Goal: Task Accomplishment & Management: Manage account settings

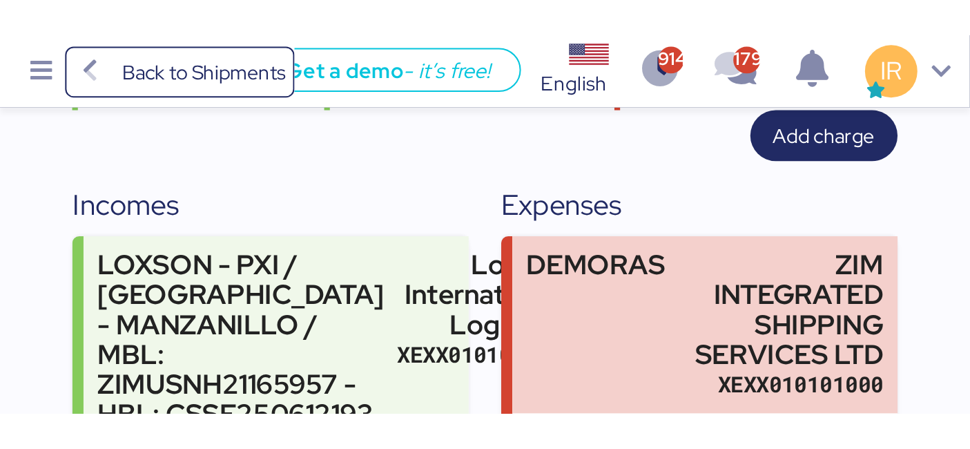
scroll to position [167, 0]
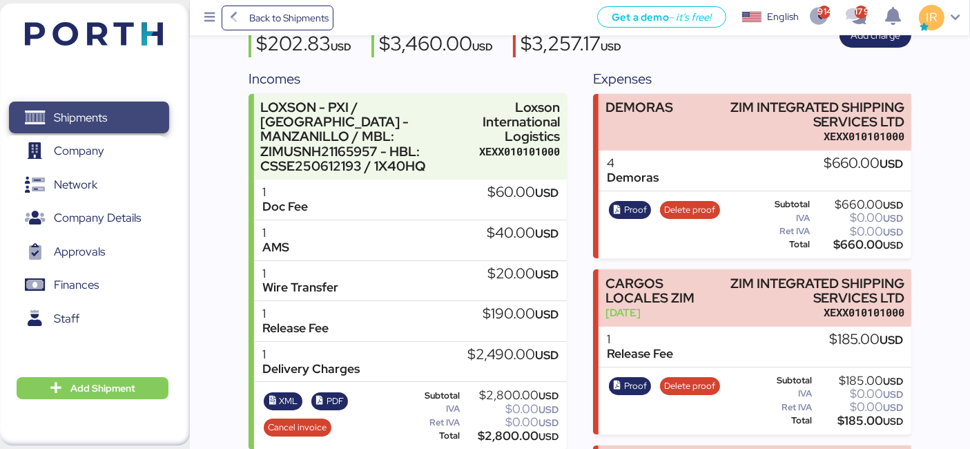
click at [107, 114] on span "Shipments" at bounding box center [80, 118] width 53 height 20
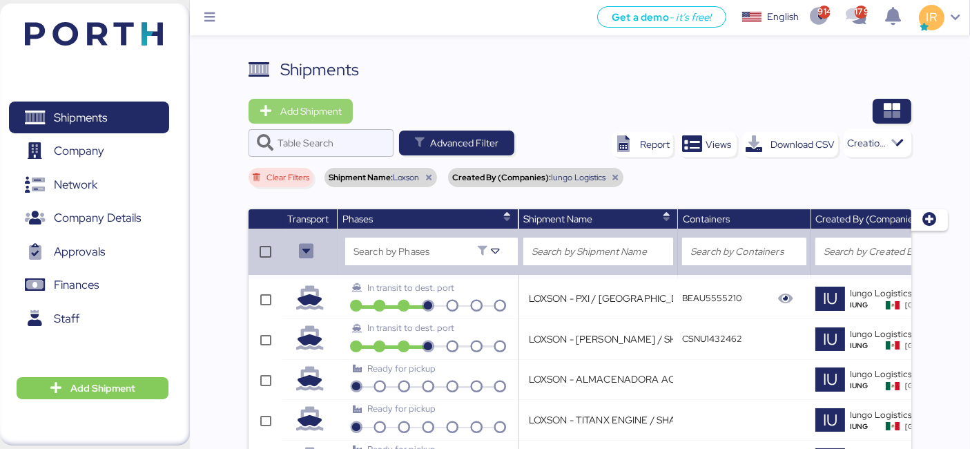
click at [329, 111] on span "Add Shipment" at bounding box center [310, 111] width 61 height 17
click at [426, 177] on icon at bounding box center [428, 177] width 8 height 8
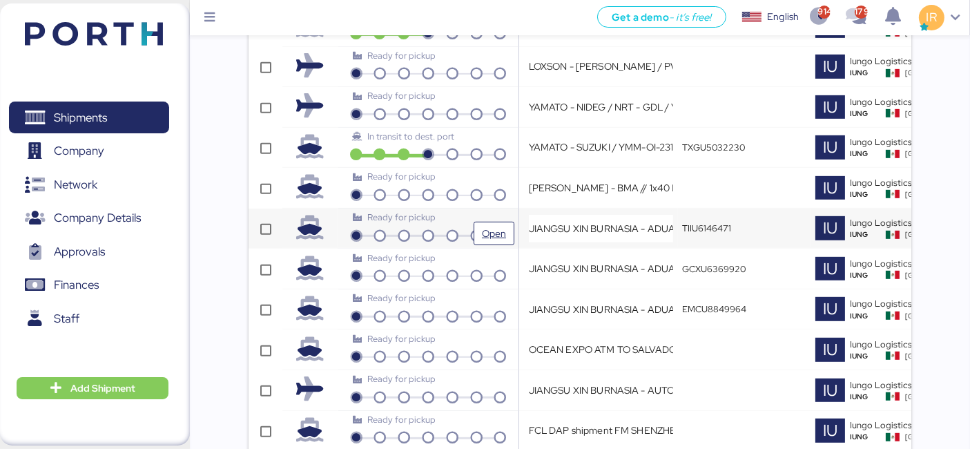
click at [450, 219] on div "Ready for pickup" at bounding box center [428, 217] width 150 height 13
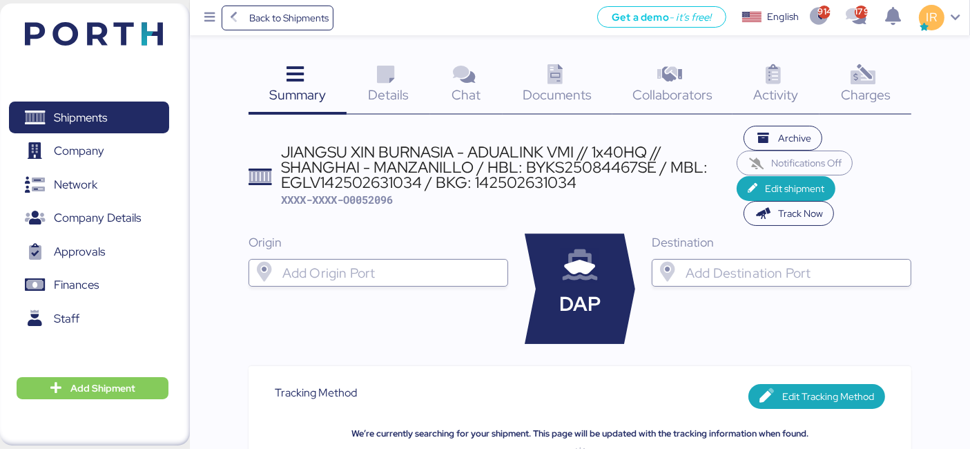
click at [445, 160] on div "JIANGSU XIN BURNASIA - ADUALINK VMI // 1x40HQ // SHANGHAI - MANZANILLO / HBL: B…" at bounding box center [509, 167] width 456 height 46
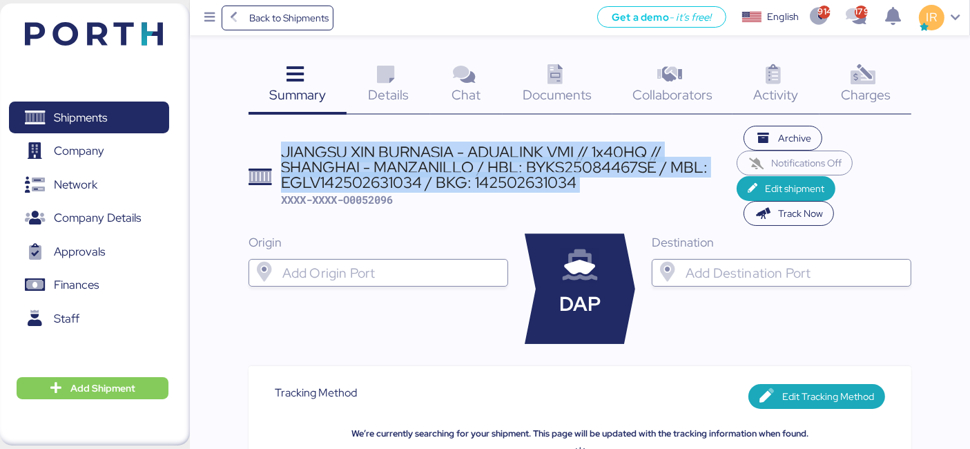
click at [445, 160] on div "JIANGSU XIN BURNASIA - ADUALINK VMI // 1x40HQ // SHANGHAI - MANZANILLO / HBL: B…" at bounding box center [509, 167] width 456 height 46
copy div "JIANGSU XIN BURNASIA - ADUALINK VMI // 1x40HQ // SHANGHAI - MANZANILLO / HBL: B…"
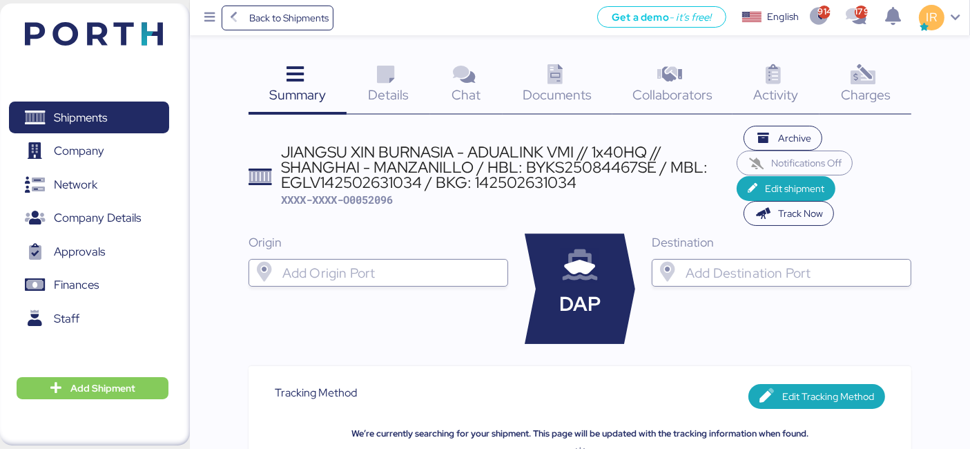
click at [858, 86] on span "Charges" at bounding box center [866, 95] width 50 height 18
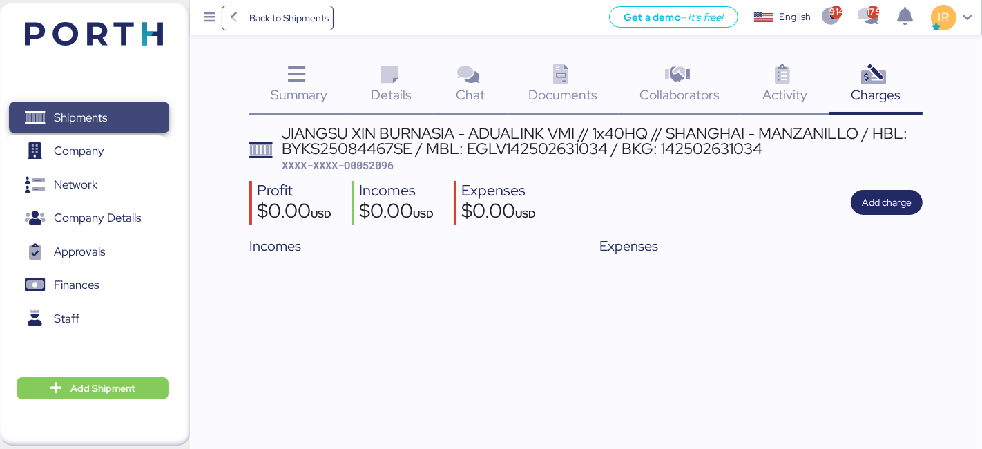
click at [144, 113] on span "Shipments" at bounding box center [88, 118] width 148 height 20
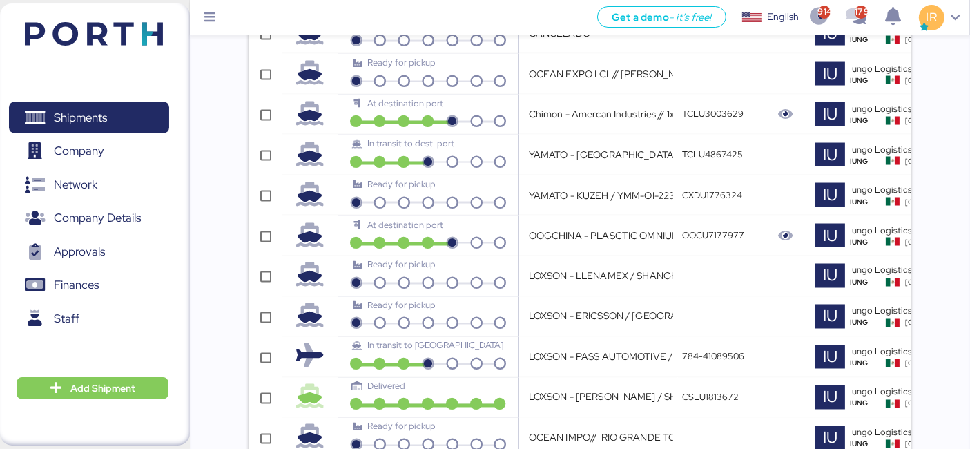
scroll to position [0, 408]
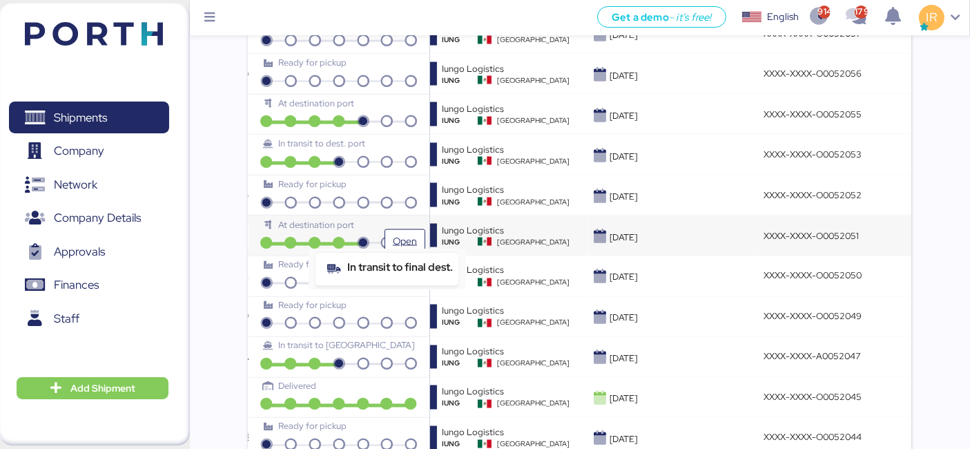
click at [375, 237] on icon at bounding box center [387, 243] width 24 height 12
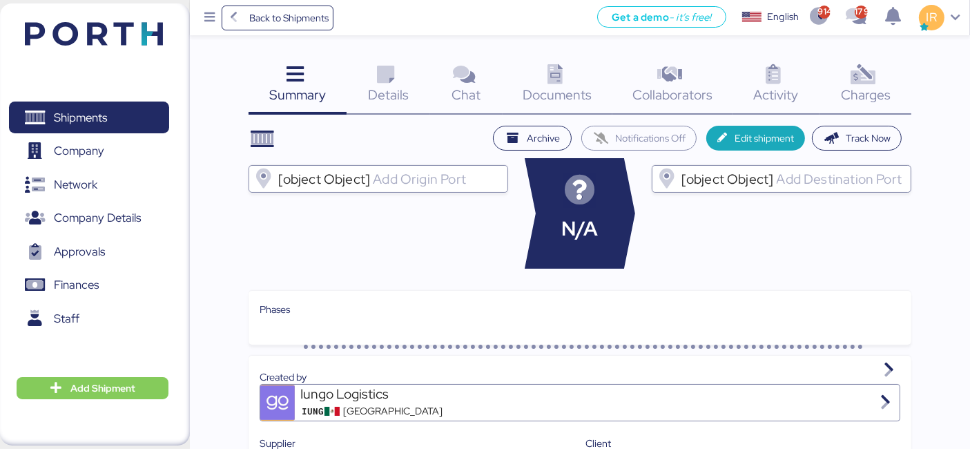
click at [875, 86] on span "Charges" at bounding box center [866, 95] width 50 height 18
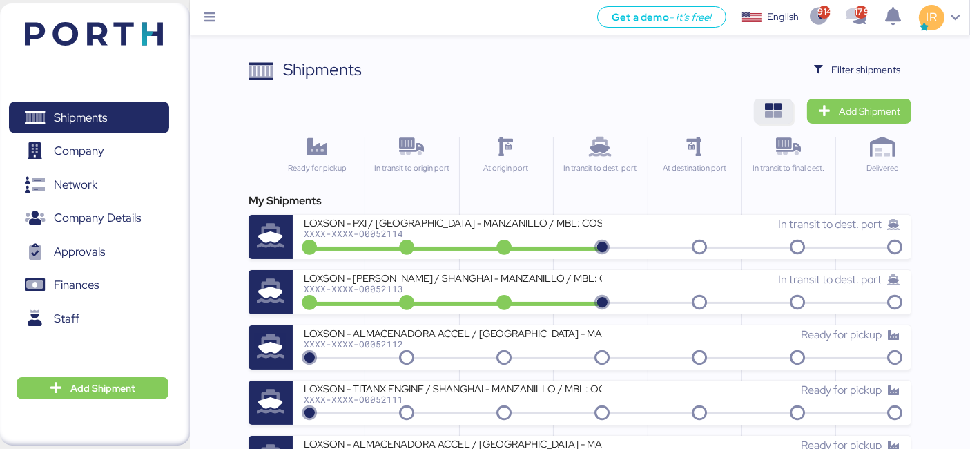
click at [785, 115] on span "button" at bounding box center [773, 111] width 39 height 25
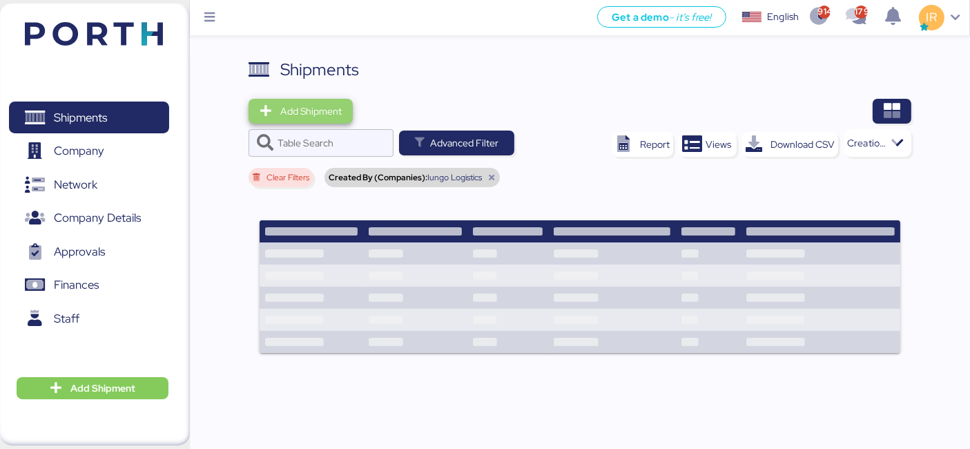
click at [326, 112] on span "Add Shipment" at bounding box center [310, 111] width 61 height 17
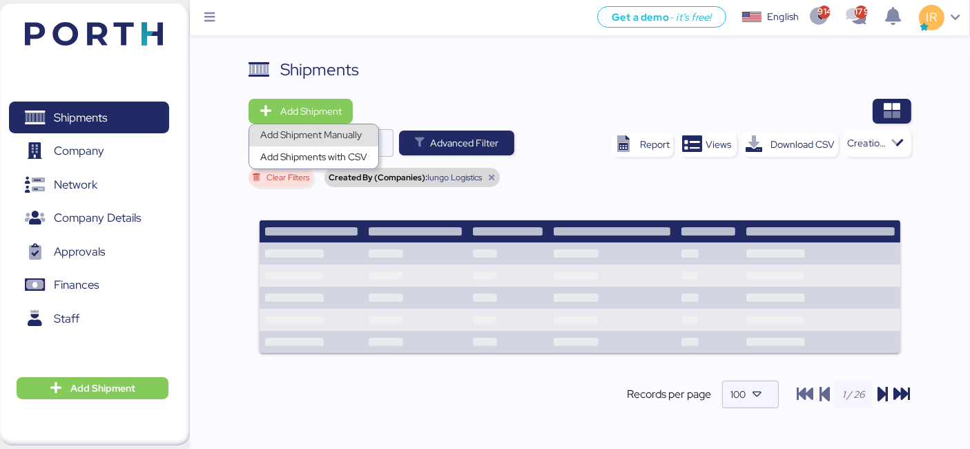
drag, startPoint x: 324, startPoint y: 127, endPoint x: 314, endPoint y: 137, distance: 13.7
click at [314, 137] on div "Add Shipment Manually" at bounding box center [313, 135] width 107 height 19
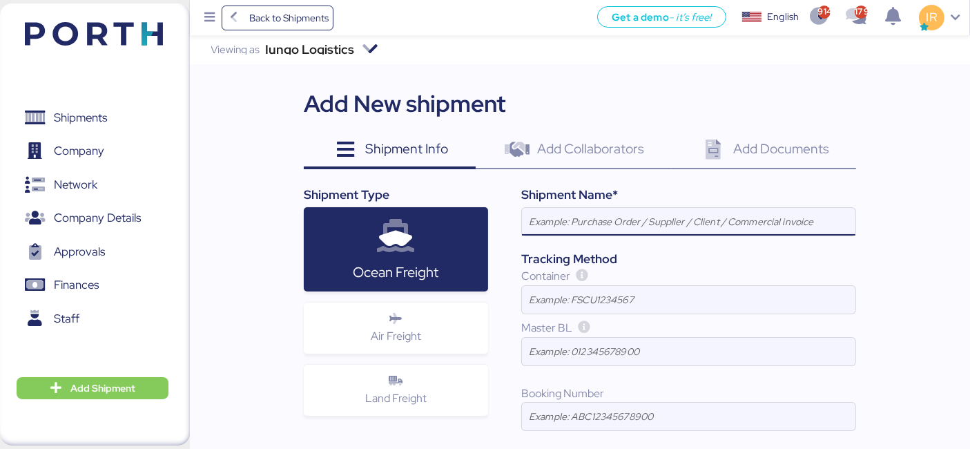
type input "v"
paste input "JIANGSU XIN BURNASIA - ADUALINK VMI // 1x40HQ // SHANGHAI - MANZANILLO / HBL: B…"
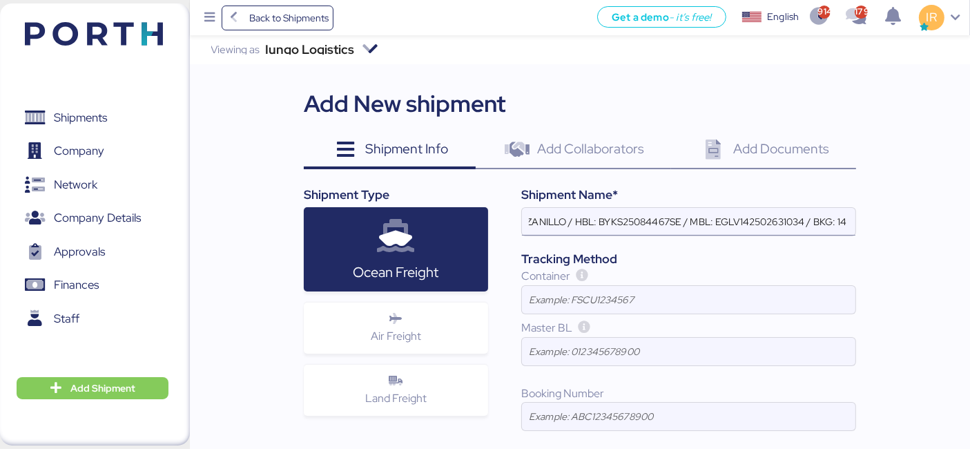
scroll to position [0, 338]
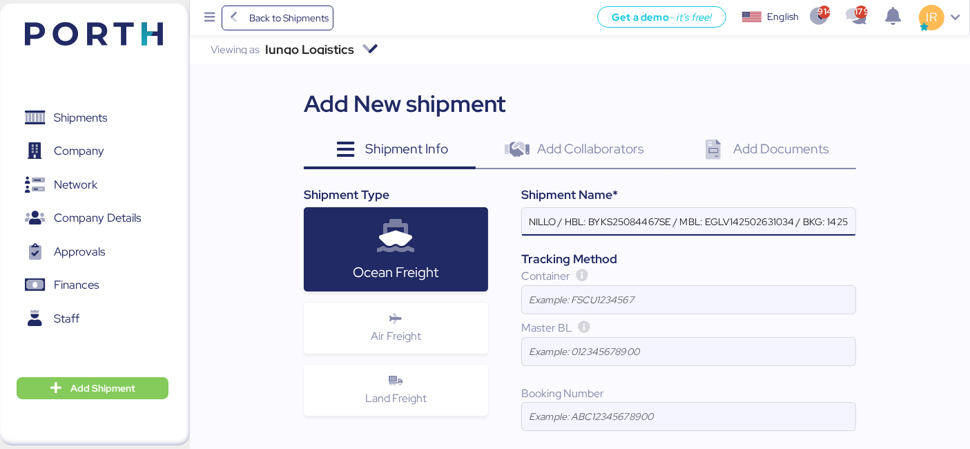
click at [734, 219] on input "JIANGSU XIN BURNASIA - ADUALINK VMI // 1x40HQ // SHANGHAI - MANZANILLO / HBL: B…" at bounding box center [688, 222] width 333 height 28
click at [601, 218] on input "JIANGSU XIN BURNASIA - ADUALINK VMI // 1x40HQ // SHANGHAI - MANZANILLO / HBL: B…" at bounding box center [688, 222] width 333 height 28
paste input "NO.BYKS25084468SE"
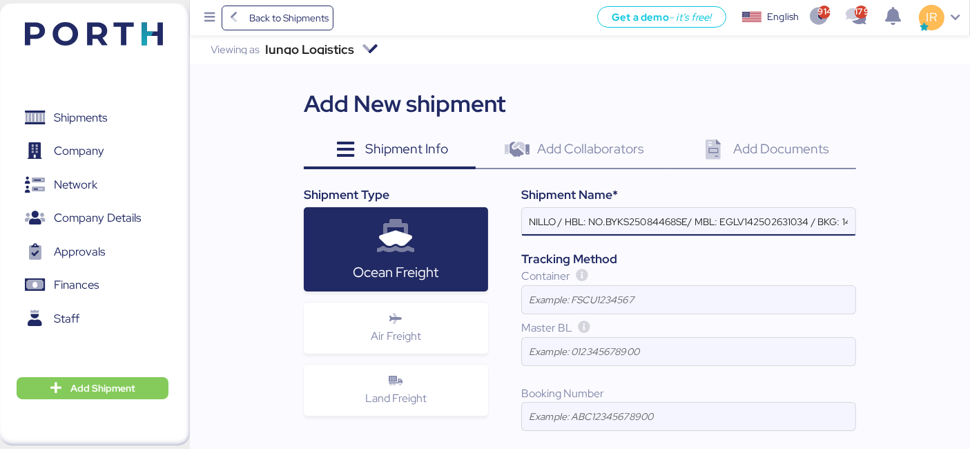
click at [609, 221] on input "JIANGSU XIN BURNASIA - ADUALINK VMI // 1x40HQ // SHANGHAI - MANZANILLO / HBL: N…" at bounding box center [688, 222] width 333 height 28
click at [675, 222] on input "JIANGSU XIN BURNASIA - ADUALINK VMI // 1x40HQ // SHANGHAI - MANZANILLO / HBL: B…" at bounding box center [688, 222] width 333 height 28
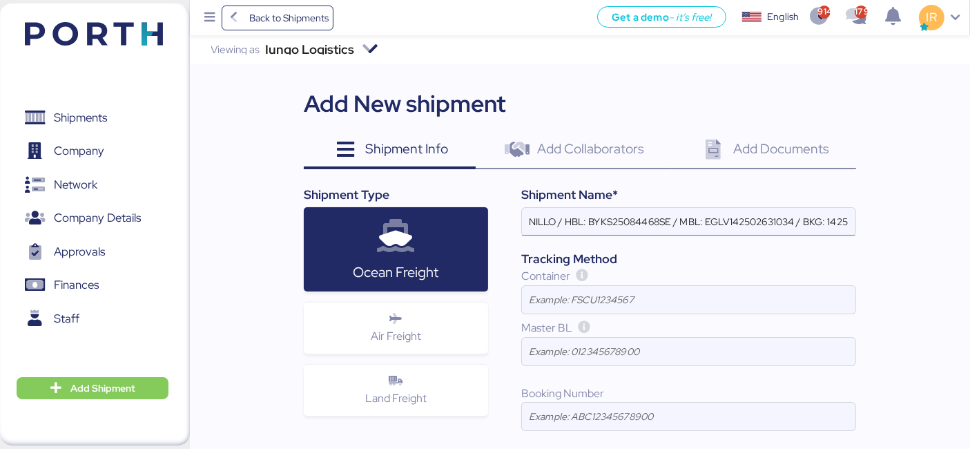
scroll to position [0, 343]
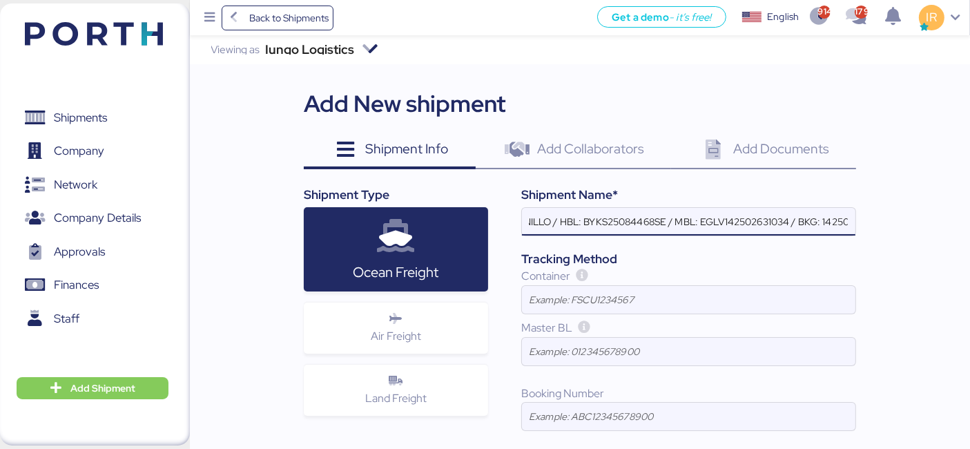
click at [729, 219] on input "JIANGSU XIN BURNASIA - ADUALINK VMI // 1x40HQ // SHANGHAI - MANZANILLO / HBL: B…" at bounding box center [688, 222] width 333 height 28
paste input "NO.:SHSI50345200"
click at [725, 219] on input "JIANGSU XIN BURNASIA - ADUALINK VMI // 1x40HQ // SHANGHAI - MANZANILLO / HBL: B…" at bounding box center [688, 222] width 333 height 28
click at [775, 219] on input "JIANGSU XIN BURNASIA - ADUALINK VMI // 1x40HQ // SHANGHAI - MANZANILLO / HBL: B…" at bounding box center [688, 222] width 333 height 28
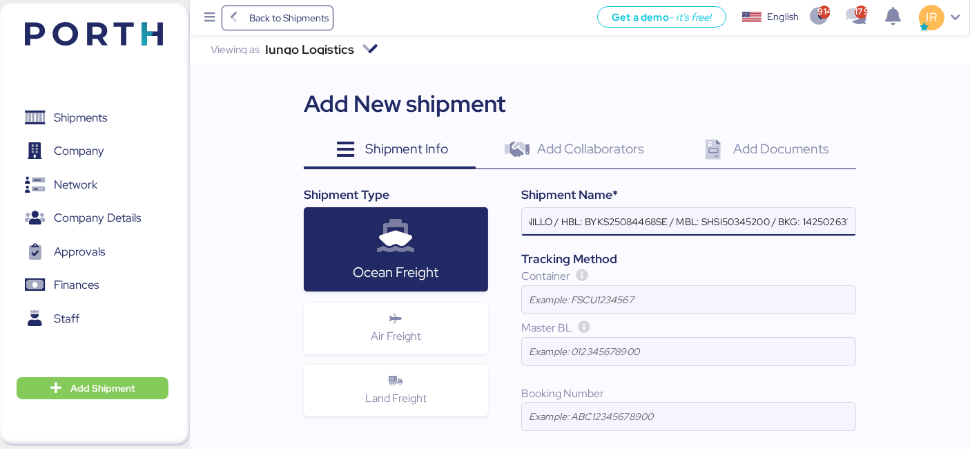
scroll to position [0, 346]
drag, startPoint x: 778, startPoint y: 219, endPoint x: 885, endPoint y: 227, distance: 107.3
click at [885, 227] on div "Iungo Logistics Viewing as Iungo Logistics Add New shipment Shipment Info 0 Add…" at bounding box center [580, 308] width 780 height 547
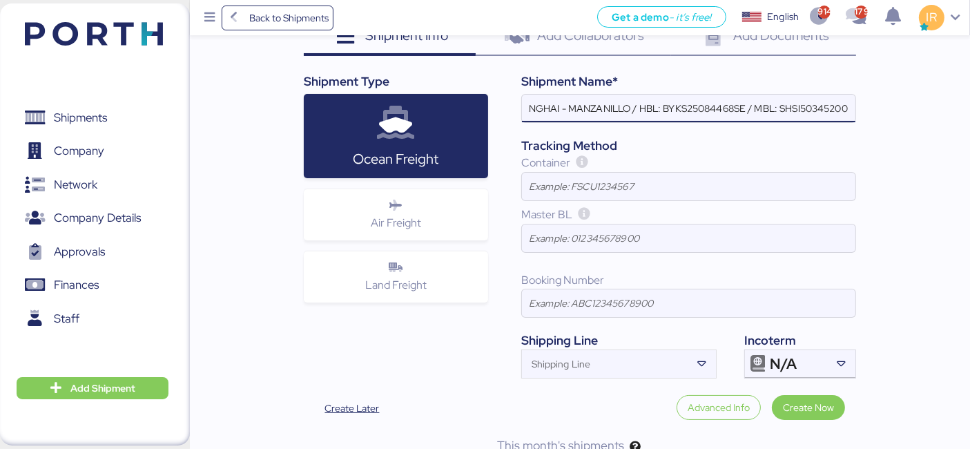
scroll to position [114, 0]
type input "JIANGSU XIN BURNASIA - ADUALINK VMI // 1x40HQ // SHANGHAI - MANZANILLO / HBL: B…"
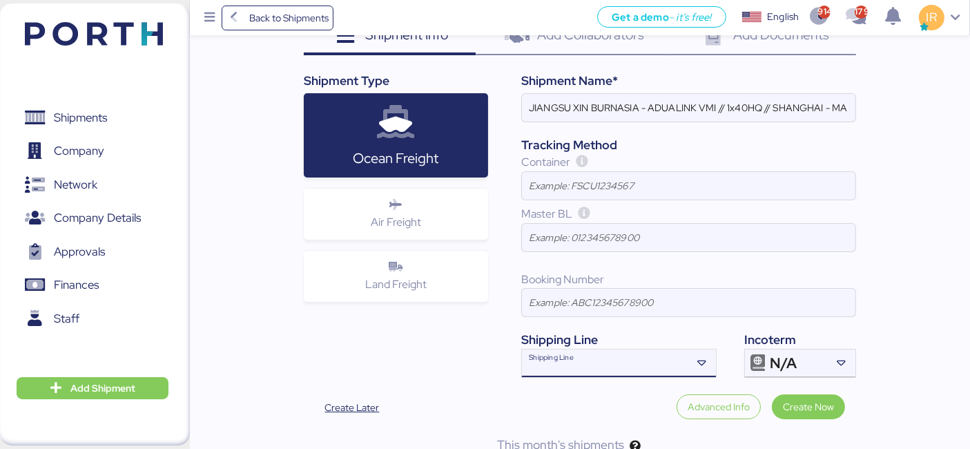
click at [554, 371] on input "Shipping Line" at bounding box center [606, 367] width 169 height 17
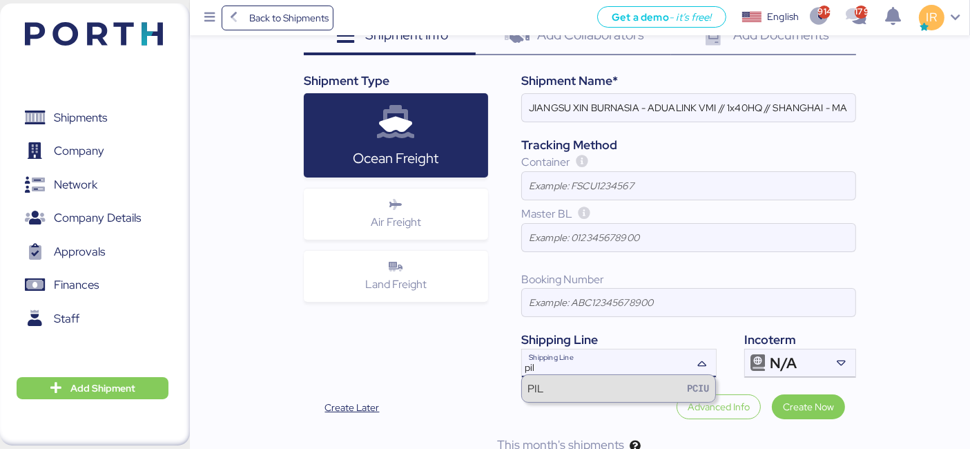
type input "pil"
click at [565, 385] on div "PIL PCIU" at bounding box center [618, 388] width 193 height 26
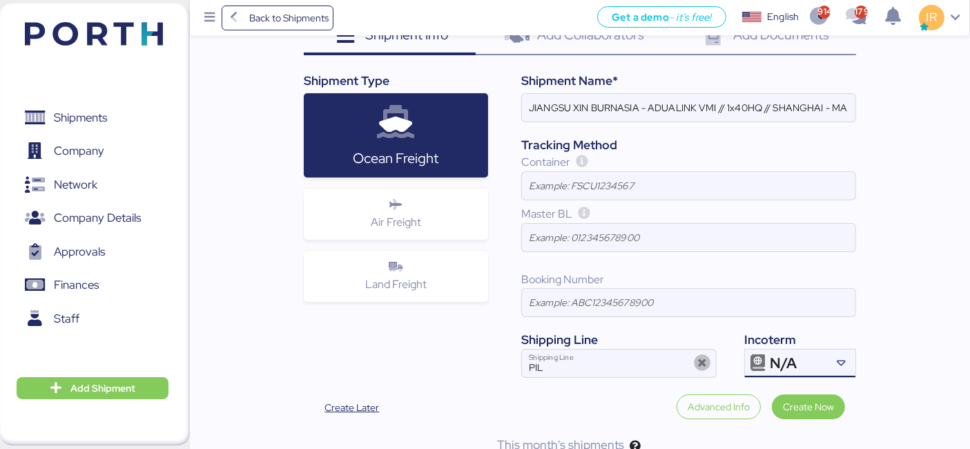
click at [760, 349] on div at bounding box center [757, 363] width 25 height 28
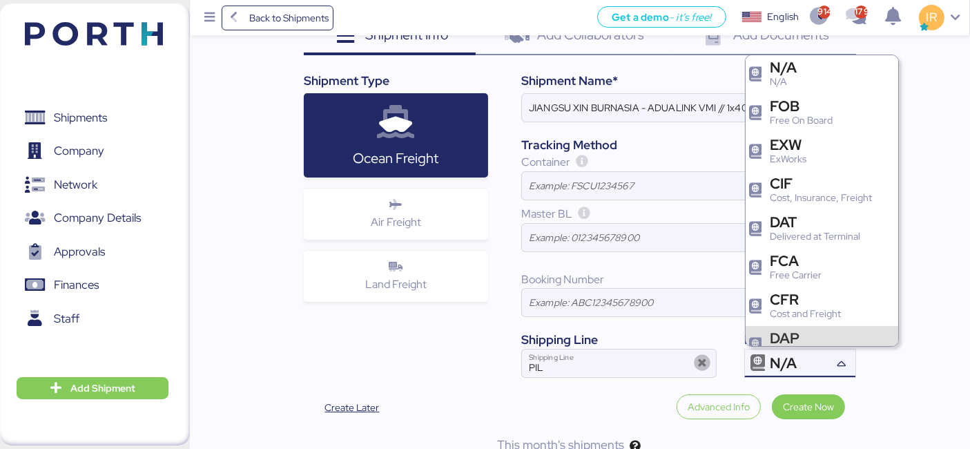
click at [772, 326] on div "DAP Delivered At Place" at bounding box center [821, 345] width 153 height 39
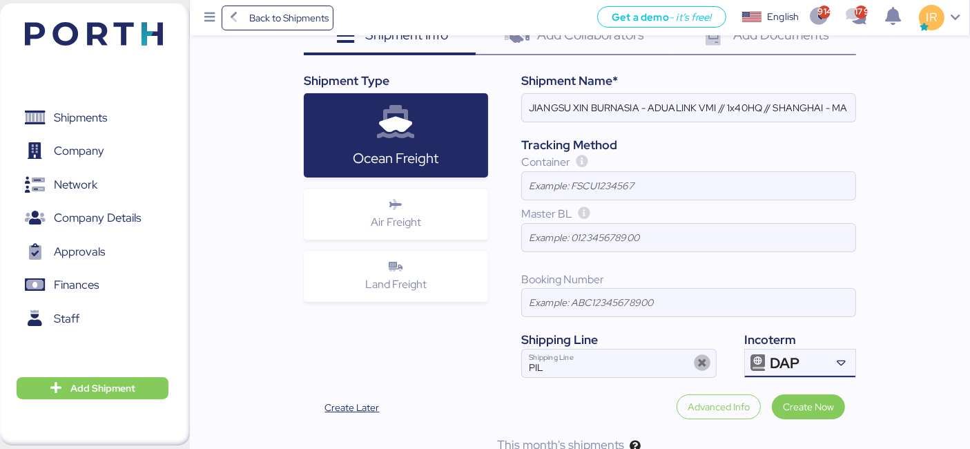
scroll to position [17, 0]
click at [814, 413] on span "Create Now" at bounding box center [808, 406] width 51 height 19
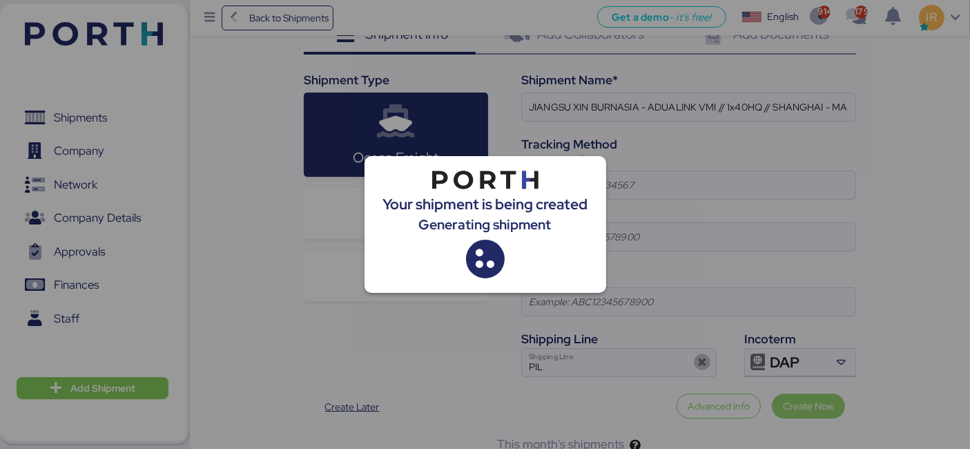
scroll to position [0, 0]
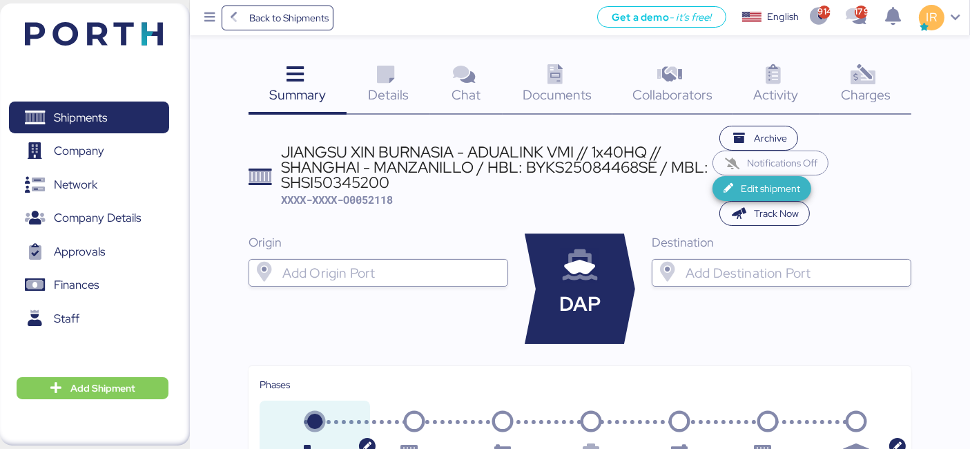
click at [747, 191] on span "Edit shipment" at bounding box center [770, 188] width 59 height 17
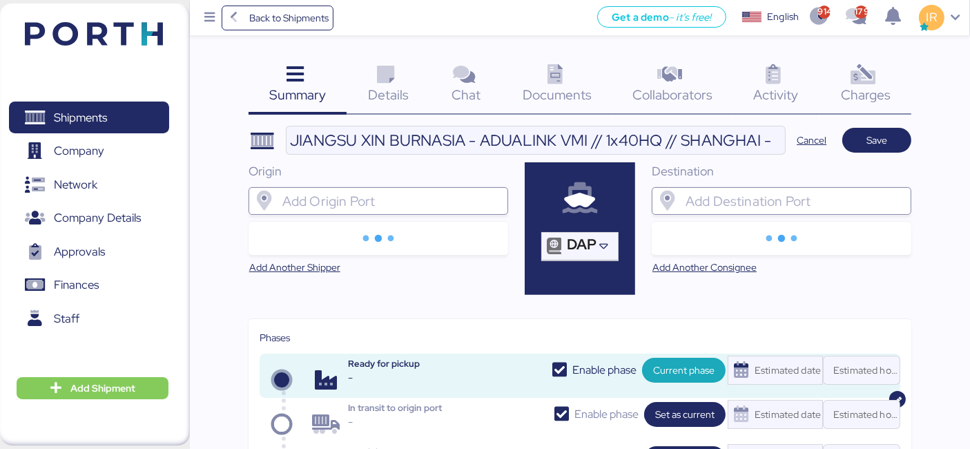
click at [363, 202] on input "search" at bounding box center [391, 201] width 222 height 17
type input "m"
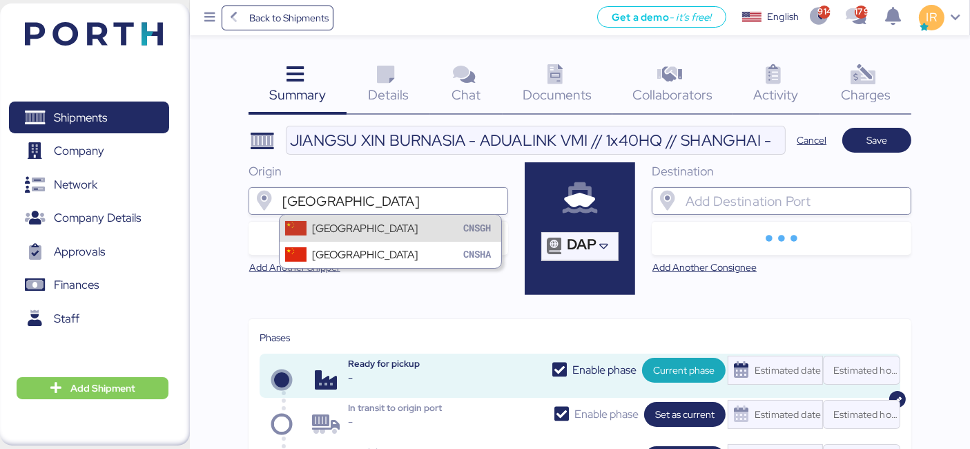
type input "[GEOGRAPHIC_DATA]"
click at [378, 231] on div "Shanghai CNSGH" at bounding box center [391, 228] width 222 height 26
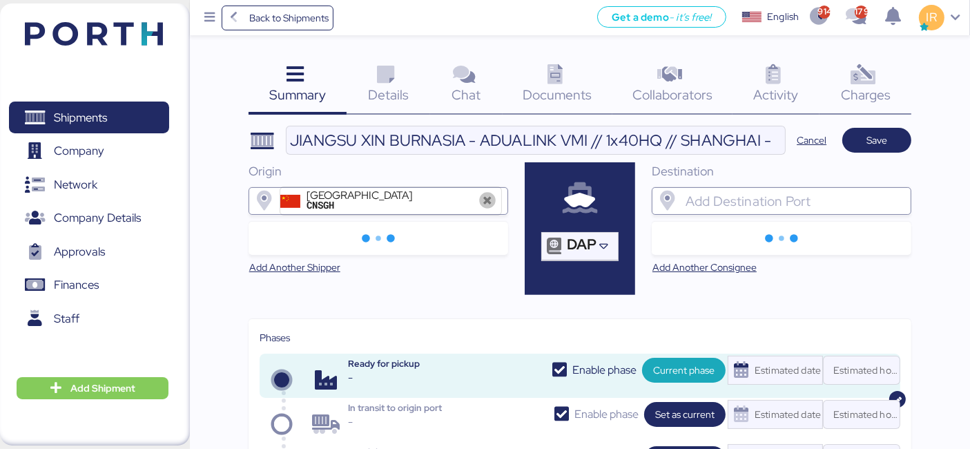
click at [719, 199] on input "search" at bounding box center [794, 201] width 222 height 17
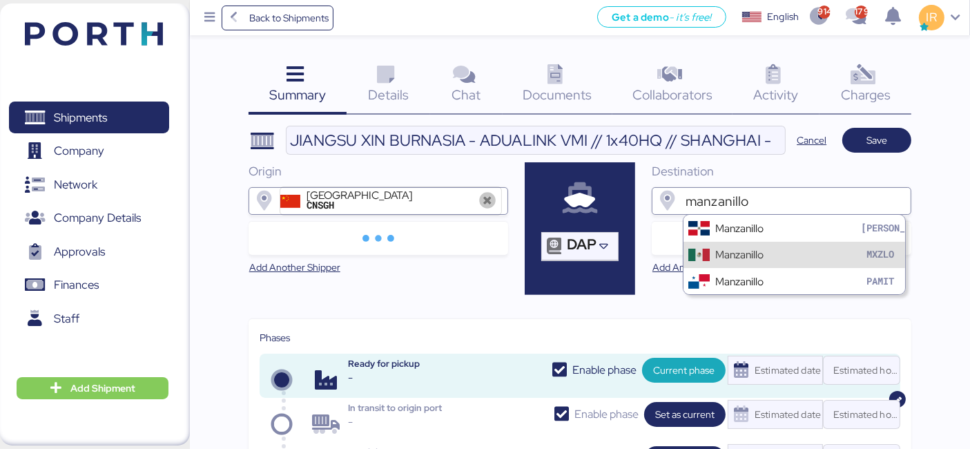
type input "manzanillo"
click at [718, 248] on div "Manzanillo" at bounding box center [739, 254] width 48 height 16
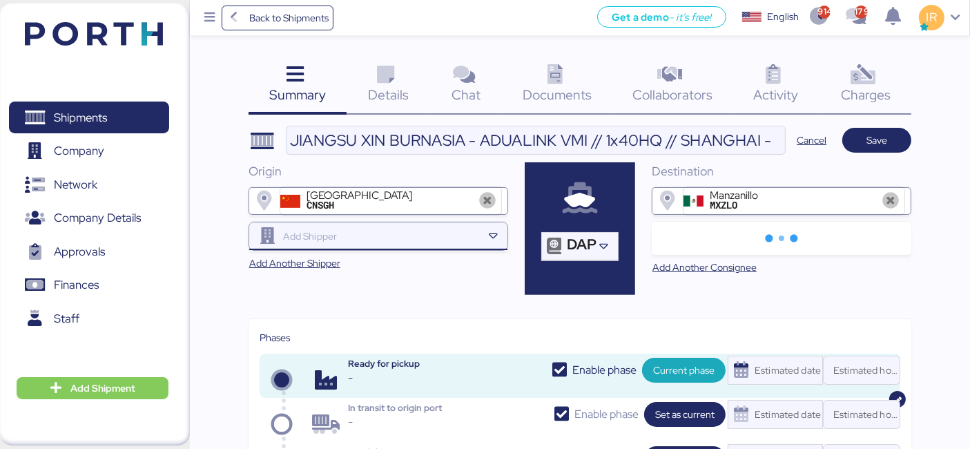
click at [389, 231] on input "search" at bounding box center [381, 236] width 202 height 17
click at [334, 226] on div at bounding box center [381, 236] width 202 height 28
paste input "COMPAL INFORMATION"
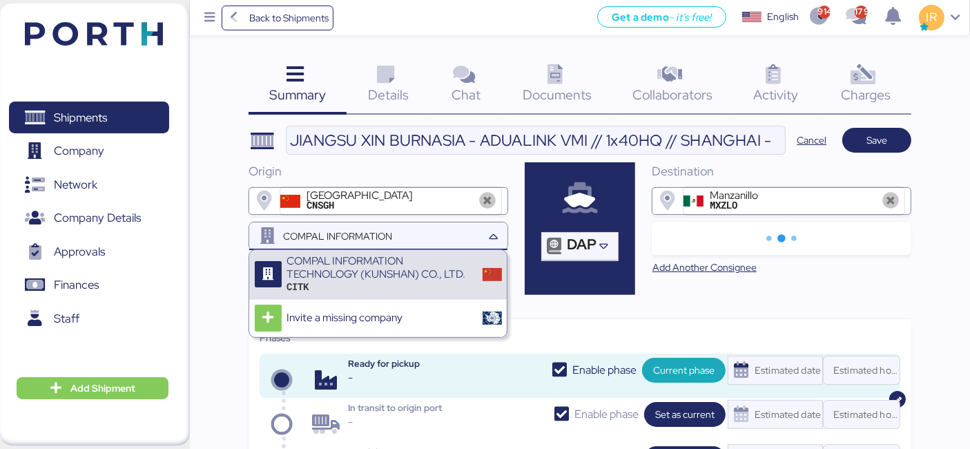
type input "COMPAL INFORMATION"
click at [346, 255] on div "COMPAL INFORMATION TECHNOLOGY (KUNSHAN) CO., LTD. CITK" at bounding box center [377, 275] width 257 height 50
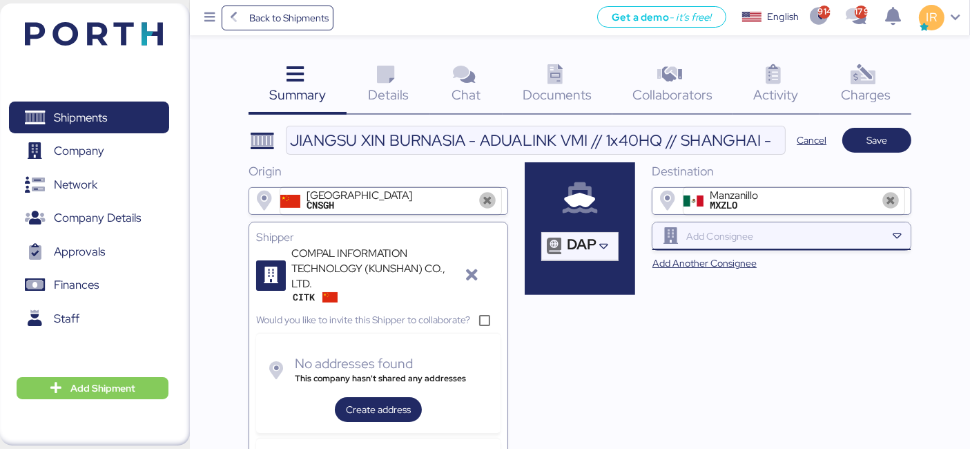
click at [731, 240] on input "search" at bounding box center [784, 236] width 202 height 17
paste input "ADUALINK VMI"
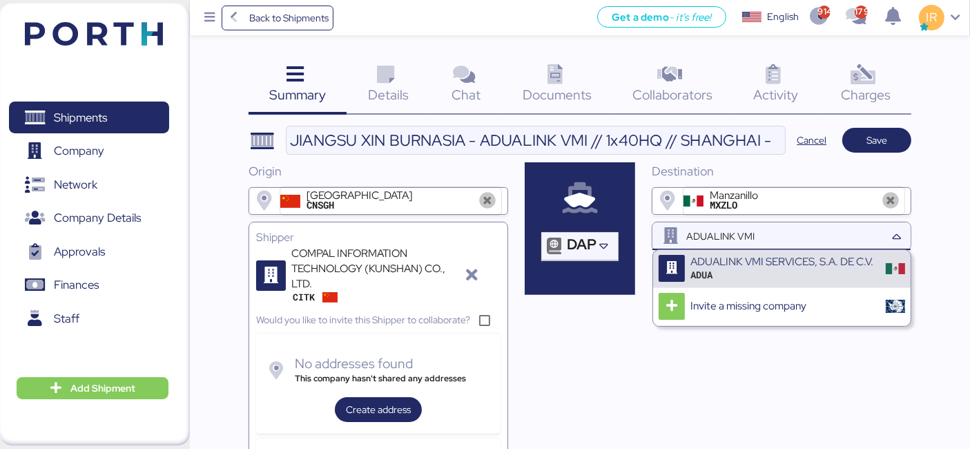
type input "ADUALINK VMI"
click at [734, 265] on div "ADUALINK VMI SERVICES, S.A. DE C.V." at bounding box center [781, 261] width 183 height 12
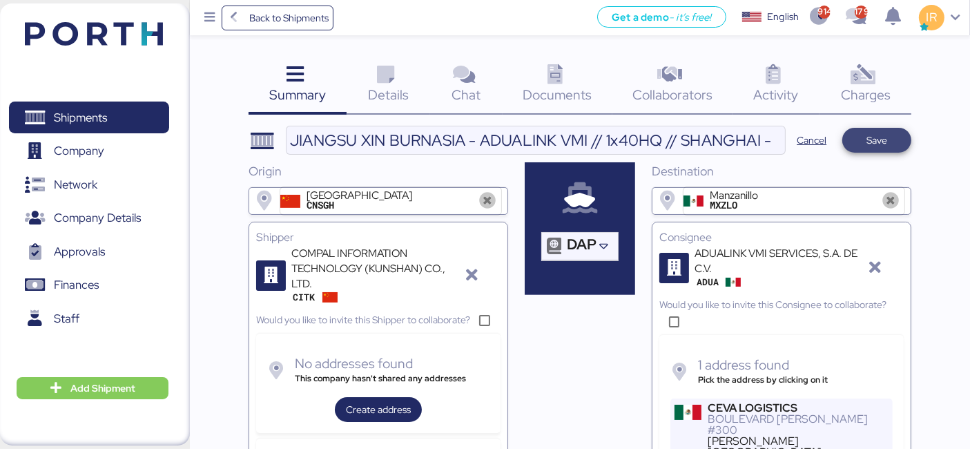
click at [878, 137] on span "Save" at bounding box center [876, 140] width 21 height 17
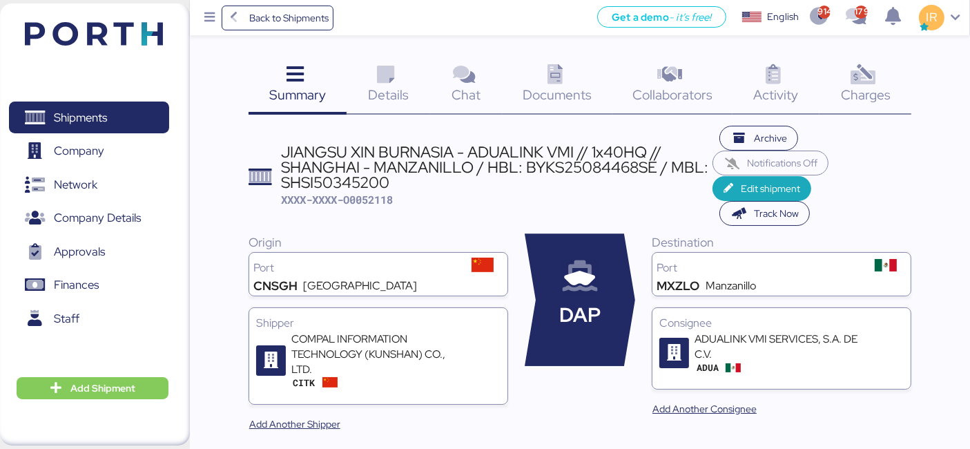
click at [370, 84] on div "Details 0" at bounding box center [388, 85] width 84 height 57
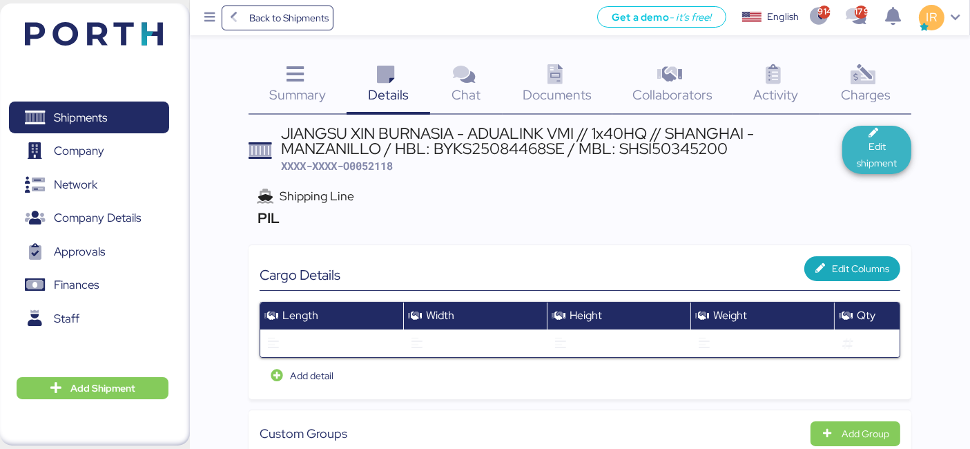
click at [850, 148] on span "Edit shipment" at bounding box center [876, 150] width 69 height 48
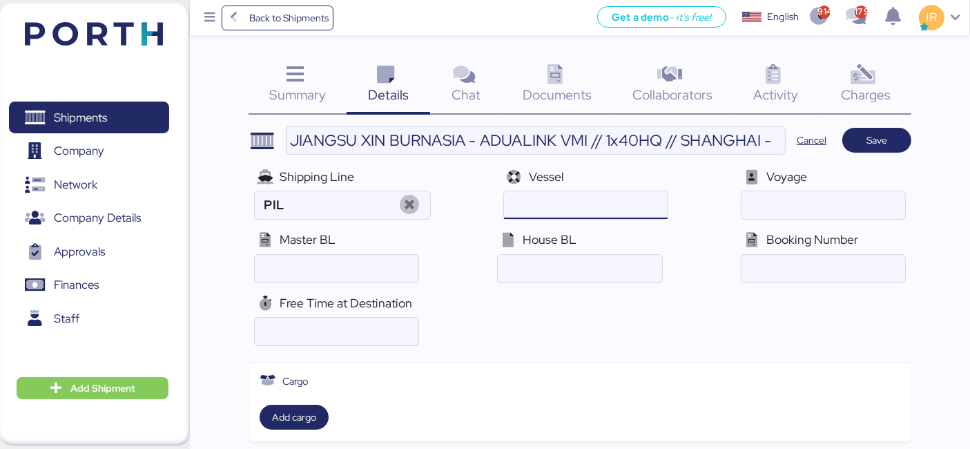
paste input "WAN HAI A20 V.E001"
click at [576, 192] on input "ocean" at bounding box center [586, 205] width 164 height 28
type input "WAN HAI A20"
paste input "E001"
type input "E001"
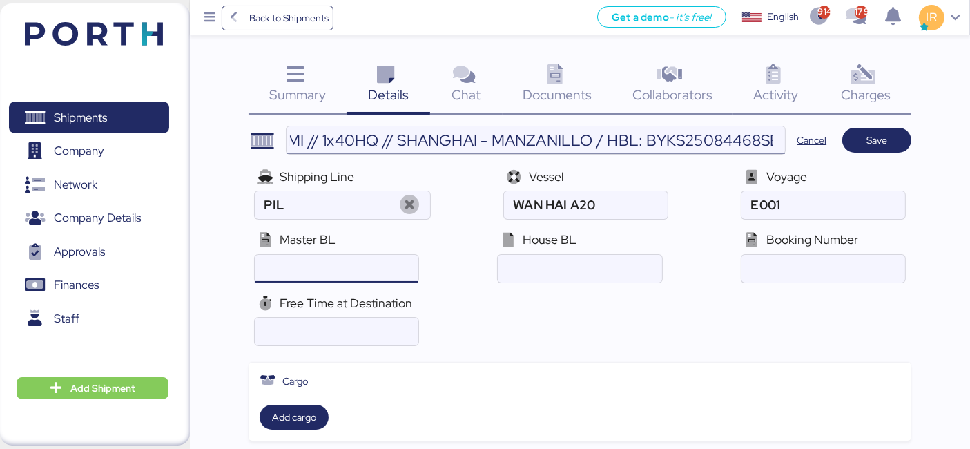
scroll to position [0, 457]
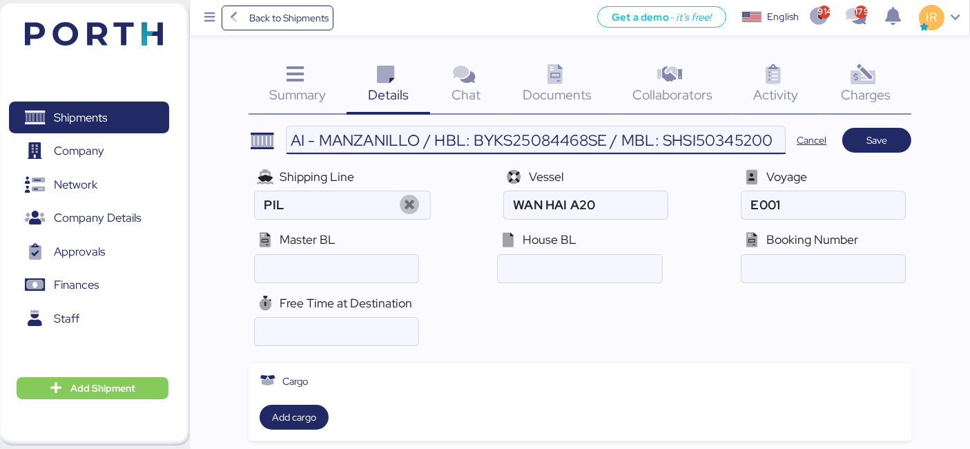
click at [697, 137] on input "JIANGSU XIN BURNASIA - ADUALINK VMI // 1x40HQ // SHANGHAI - MANZANILLO / HBL: B…" at bounding box center [535, 140] width 499 height 28
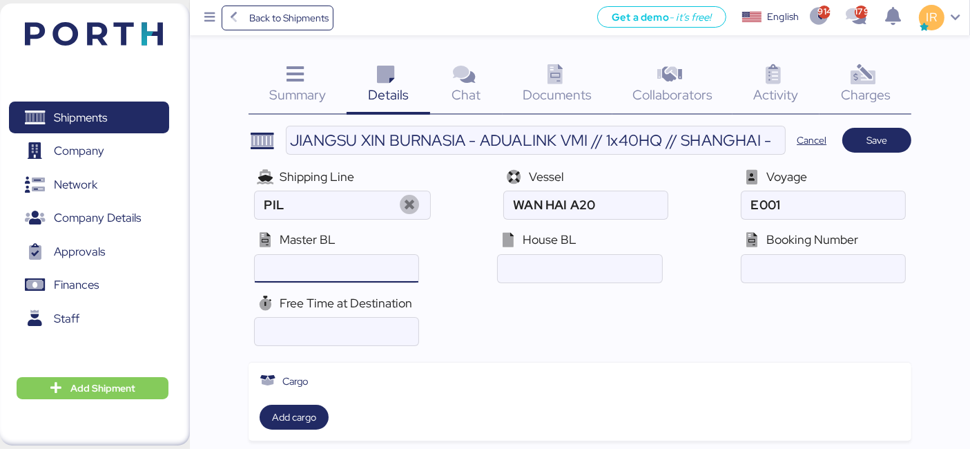
click at [378, 264] on input "ocean" at bounding box center [337, 269] width 164 height 28
paste input "SHSI50345200"
type input "SHSI50345200"
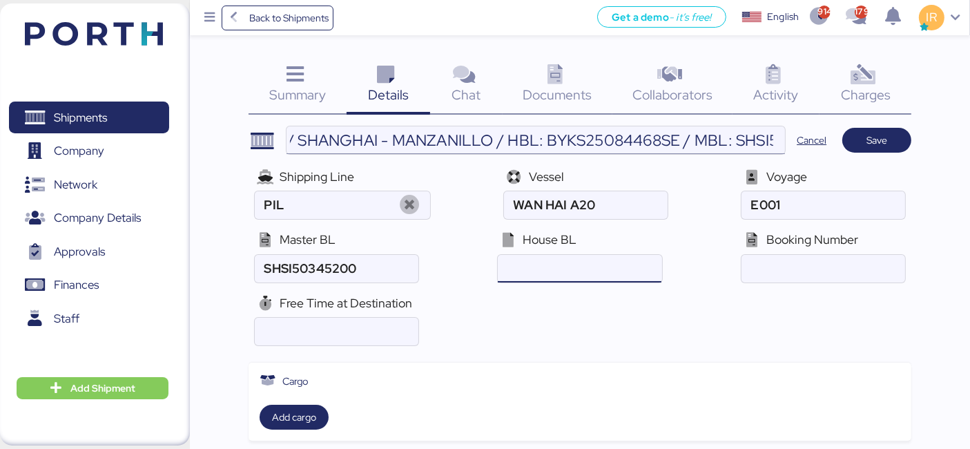
scroll to position [0, 390]
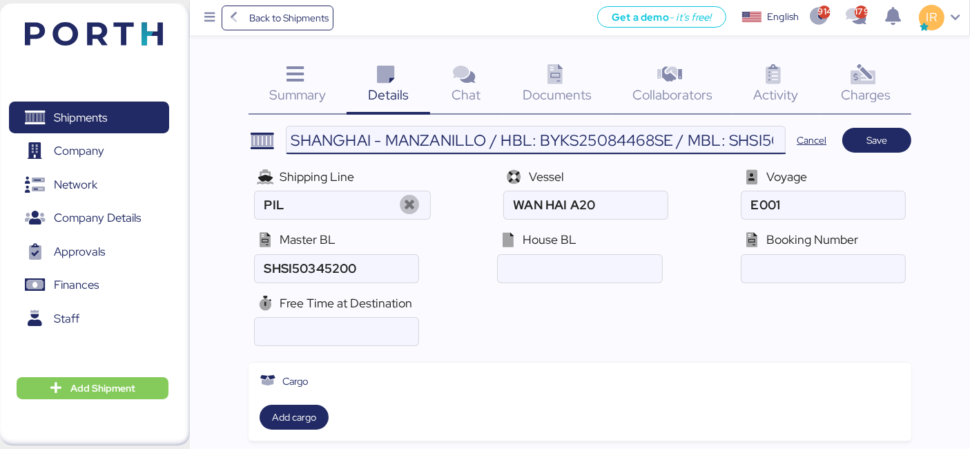
click at [597, 139] on input "JIANGSU XIN BURNASIA - ADUALINK VMI // 1x40HQ // SHANGHAI - MANZANILLO / HBL: B…" at bounding box center [535, 140] width 499 height 28
click at [558, 280] on input "ocean" at bounding box center [580, 269] width 164 height 28
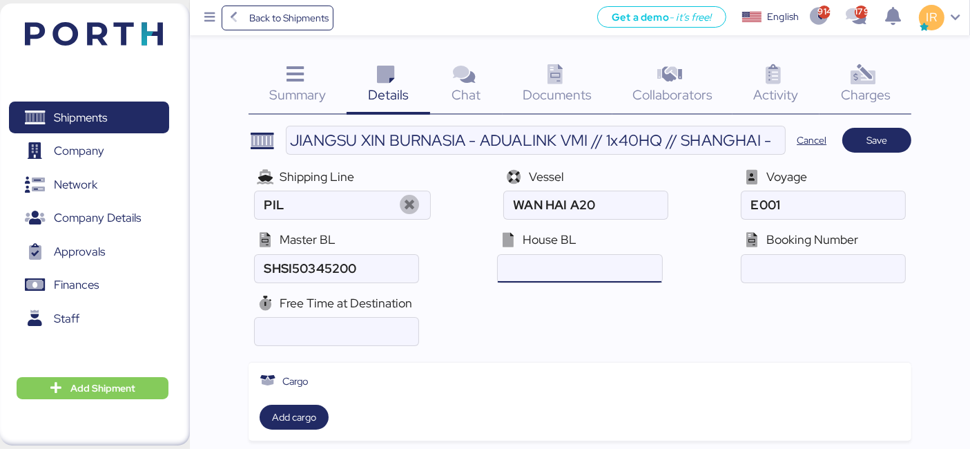
paste input "BYKS25084468SE"
type input "BYKS25084468SE"
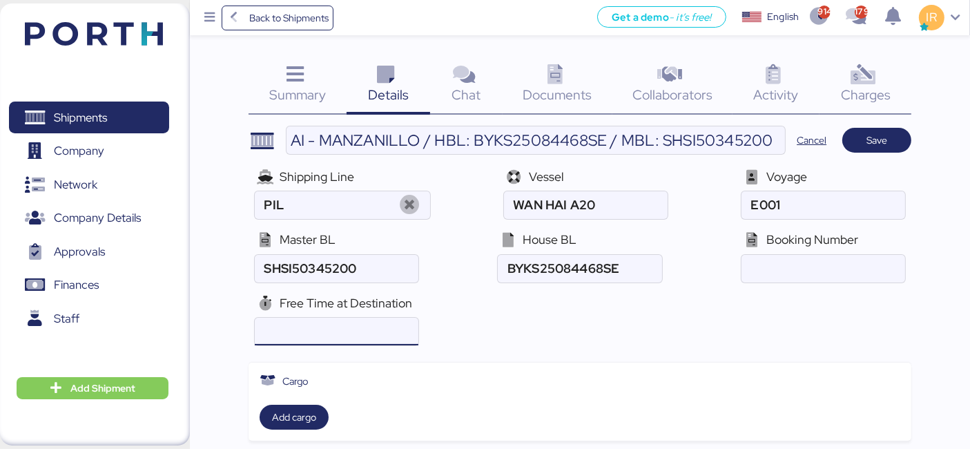
click at [304, 328] on input "number" at bounding box center [337, 332] width 164 height 28
type input "20"
click at [879, 128] on span "Save" at bounding box center [876, 140] width 69 height 25
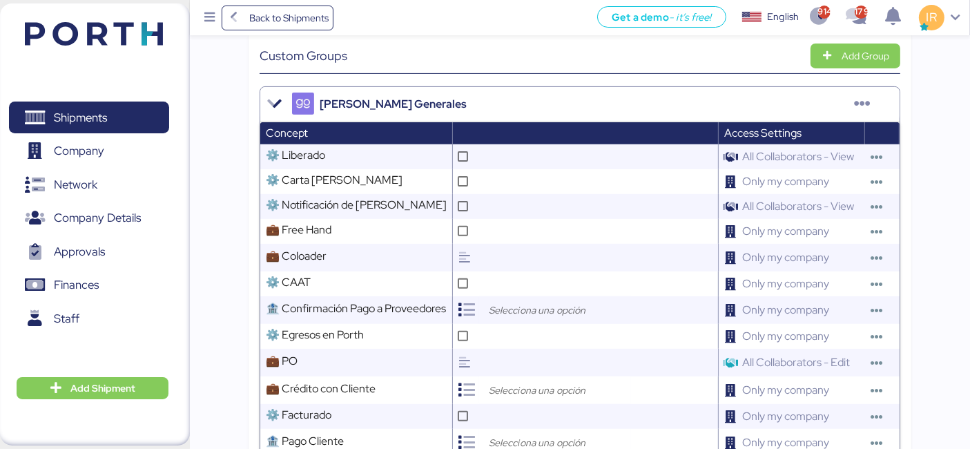
scroll to position [431, 0]
click at [465, 234] on icon at bounding box center [463, 230] width 8 height 8
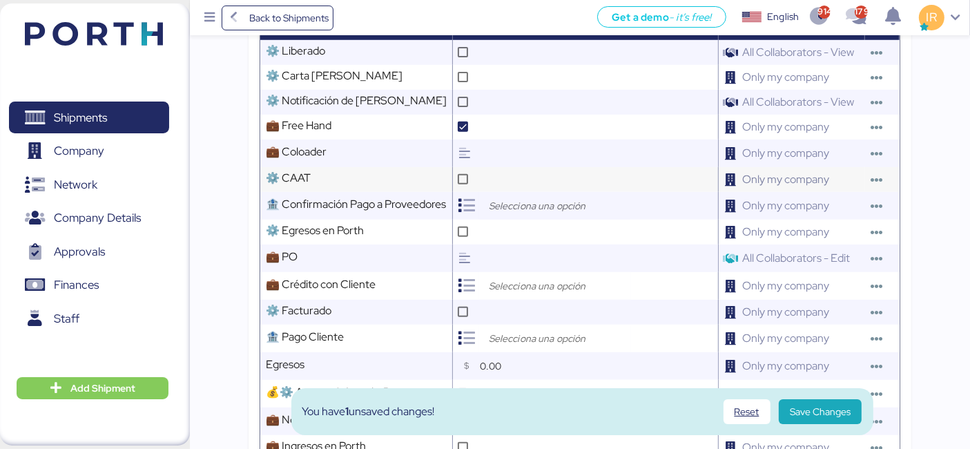
scroll to position [536, 0]
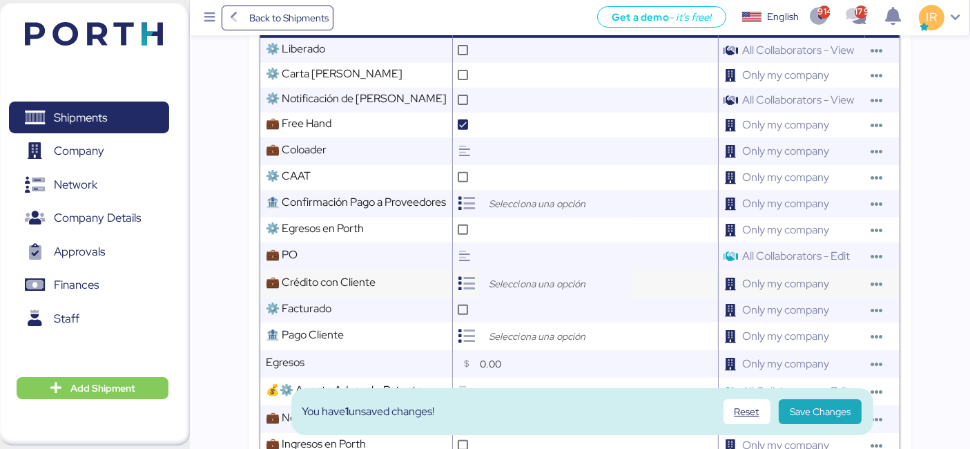
click at [514, 297] on div at bounding box center [555, 284] width 152 height 28
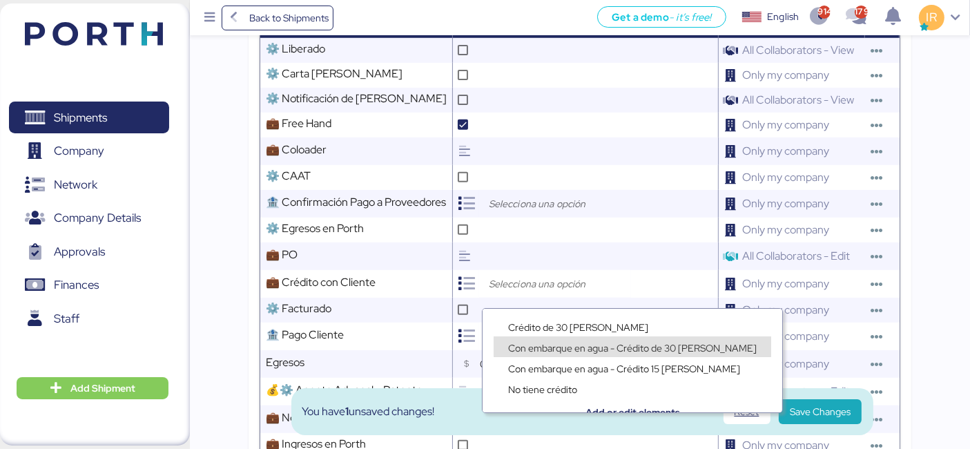
click at [548, 346] on span "Con embarque en agua - Crédito de 30 [PERSON_NAME]" at bounding box center [632, 348] width 248 height 12
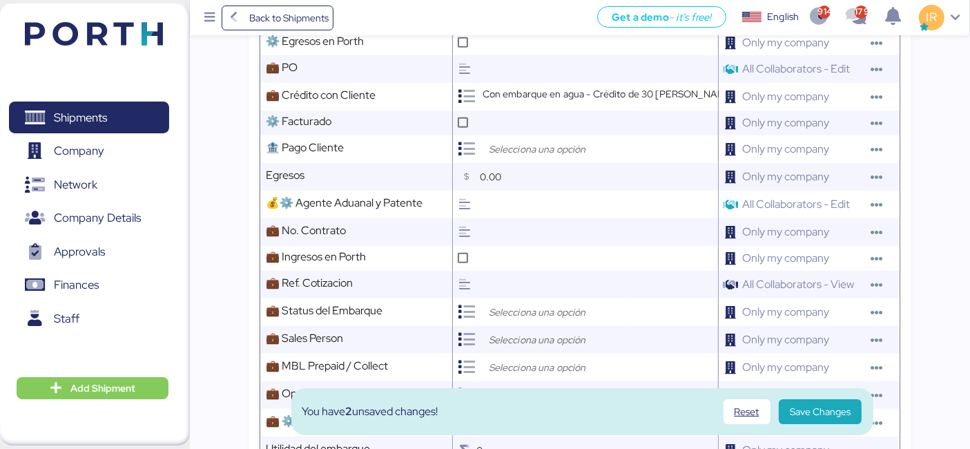
scroll to position [726, 0]
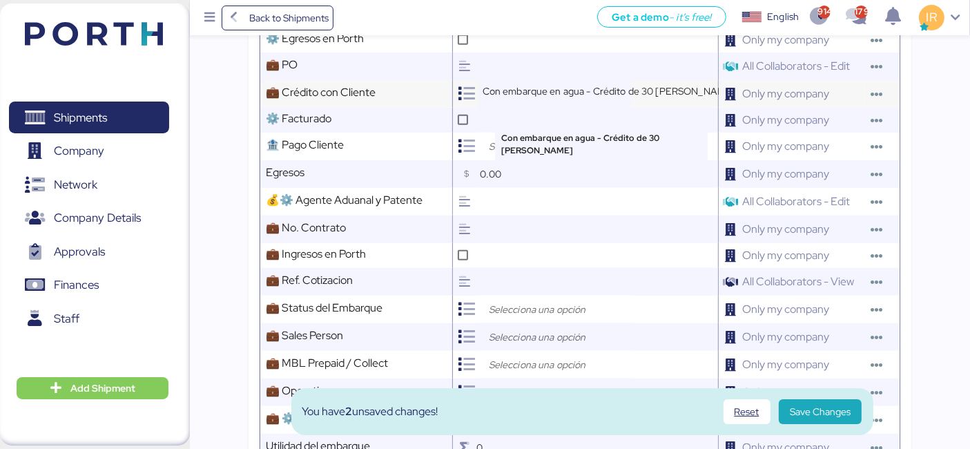
click at [589, 97] on span "Con embarque en agua - Crédito de 30 [PERSON_NAME]" at bounding box center [608, 91] width 253 height 12
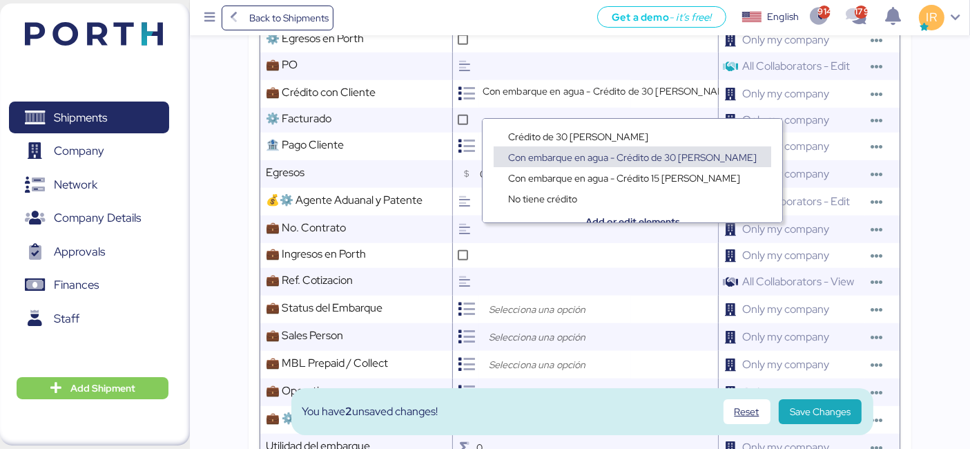
click at [580, 151] on span "Con embarque en agua - Crédito de 30 [PERSON_NAME]" at bounding box center [632, 157] width 248 height 12
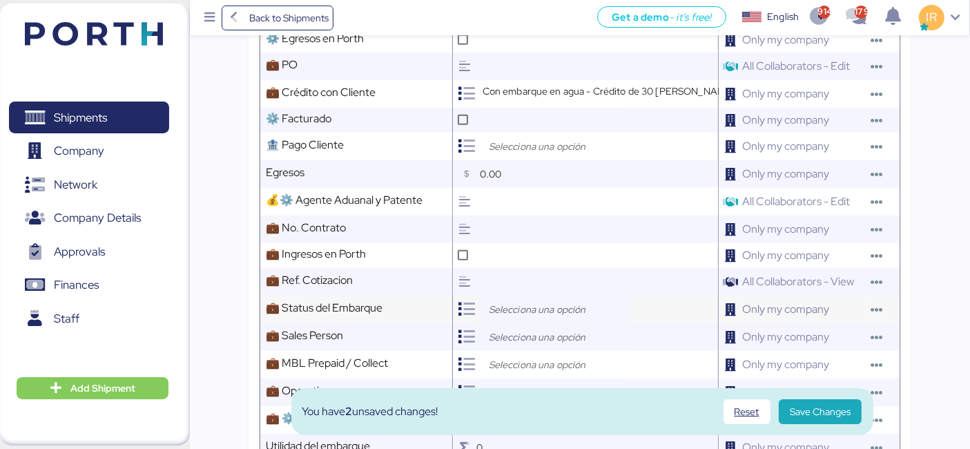
click at [527, 314] on input "search" at bounding box center [558, 309] width 145 height 17
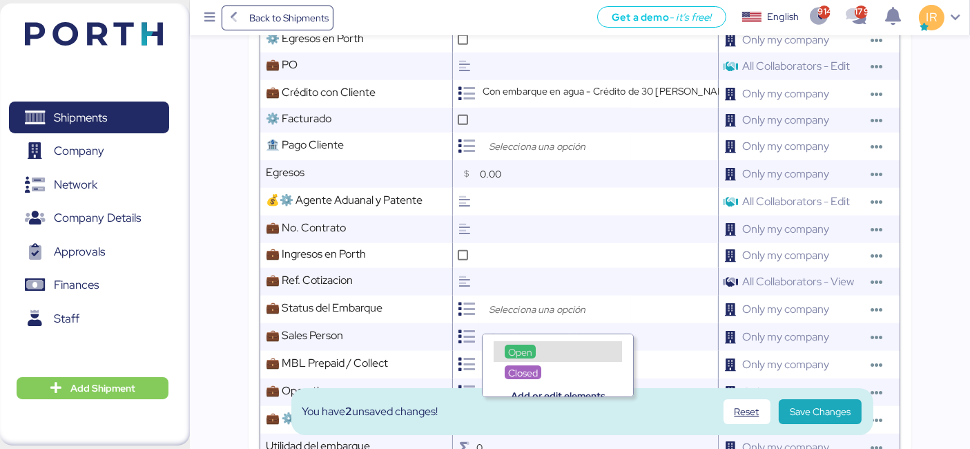
click at [523, 346] on span "Open" at bounding box center [520, 352] width 24 height 12
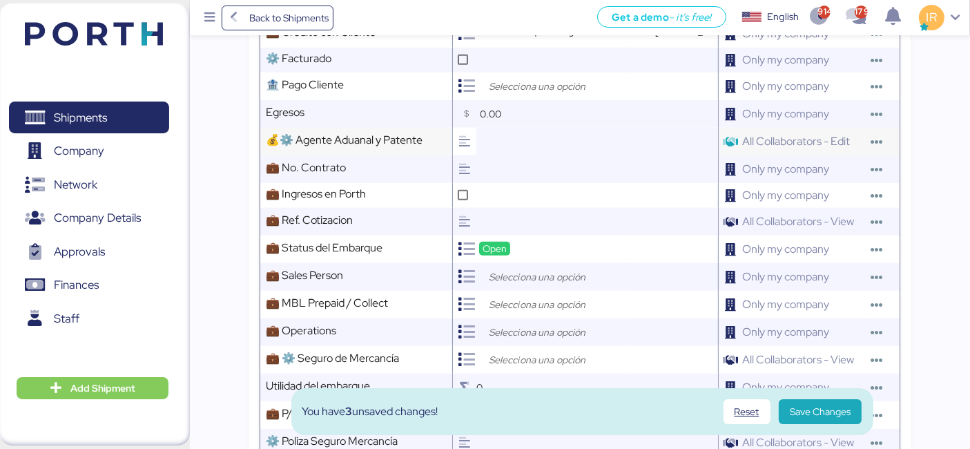
scroll to position [820, 0]
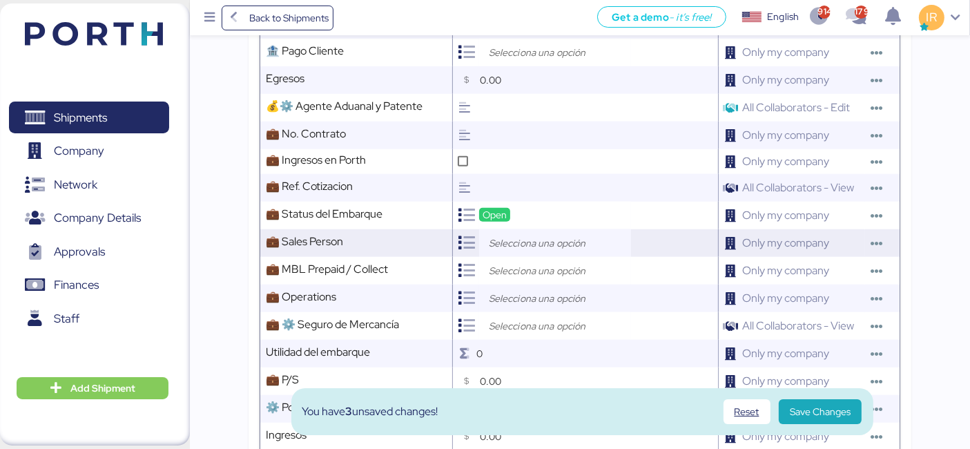
click at [574, 248] on input "search" at bounding box center [558, 243] width 145 height 17
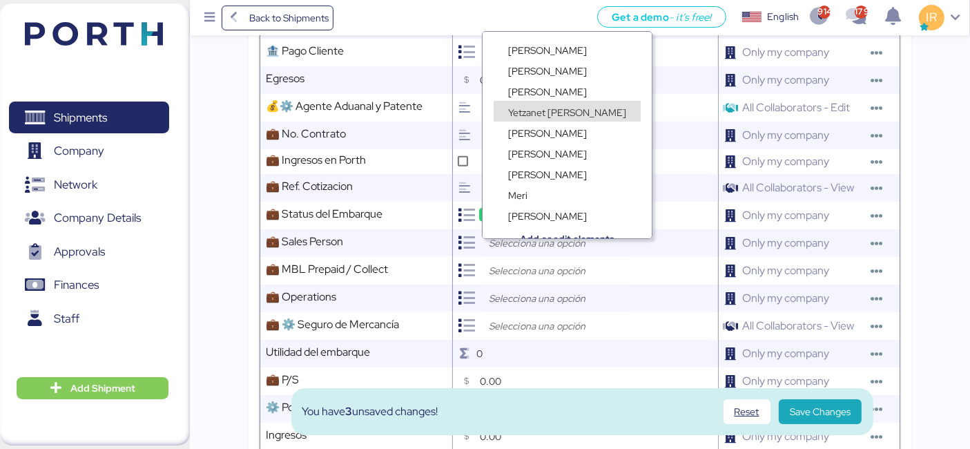
click at [534, 105] on div "Yetzanet [PERSON_NAME]" at bounding box center [567, 112] width 125 height 14
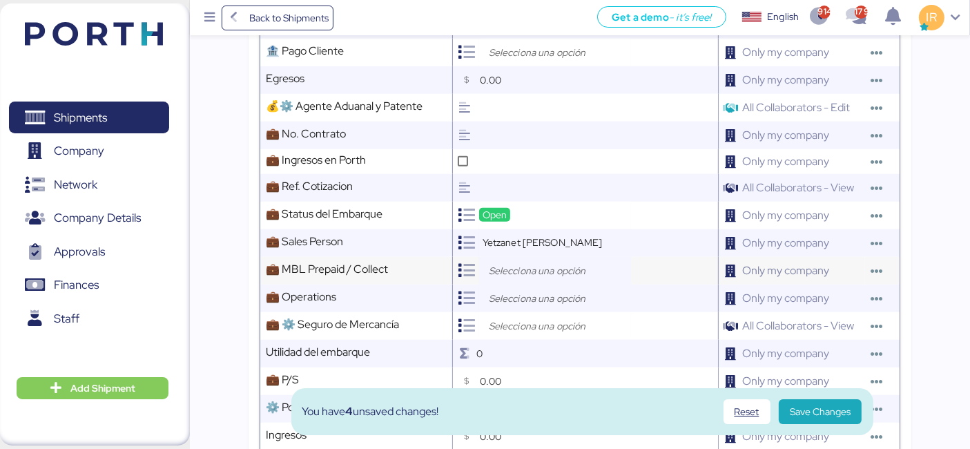
click at [527, 279] on input "search" at bounding box center [558, 270] width 145 height 17
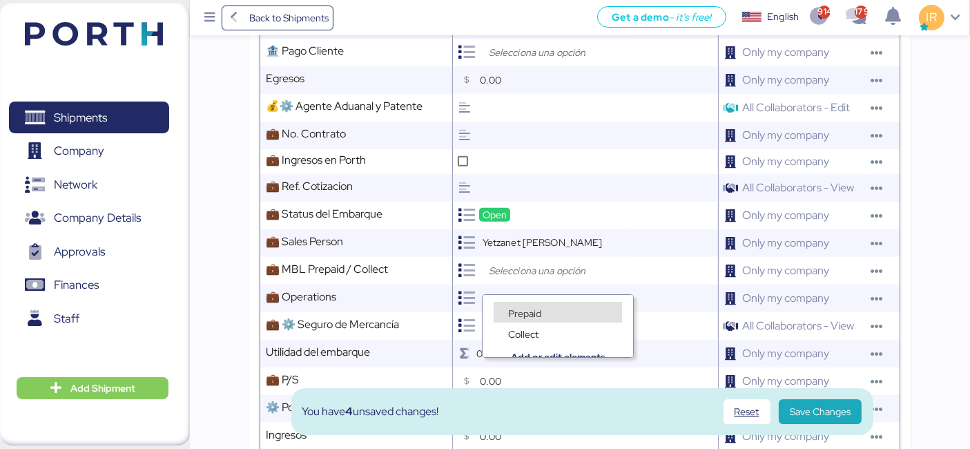
click at [520, 313] on span "Prepaid" at bounding box center [524, 313] width 33 height 12
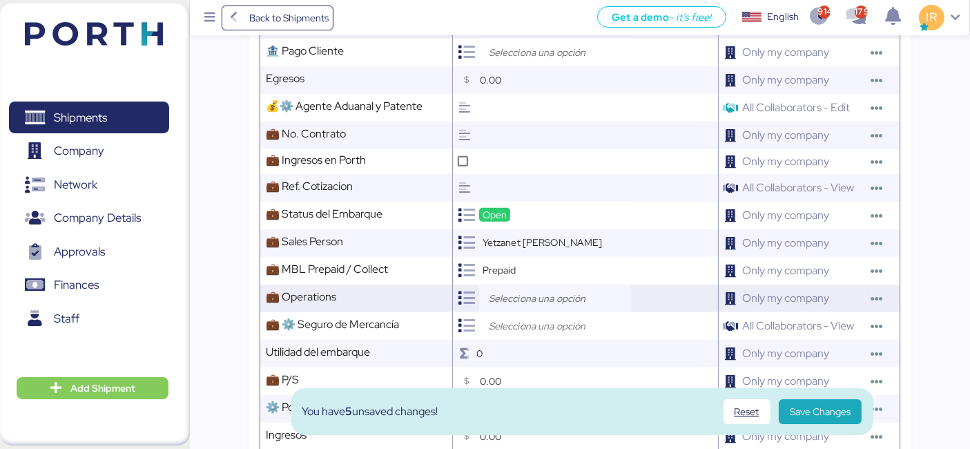
click at [531, 306] on input "search" at bounding box center [558, 298] width 145 height 17
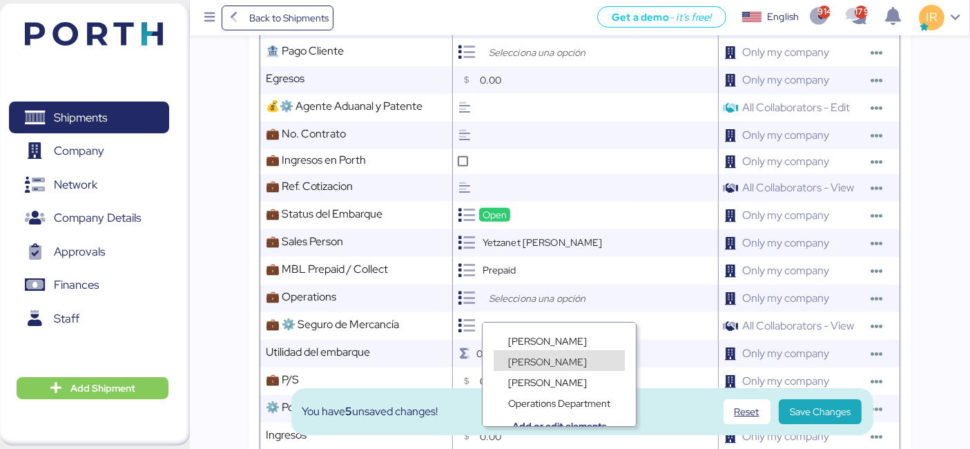
click at [571, 362] on div "[PERSON_NAME]" at bounding box center [548, 361] width 86 height 14
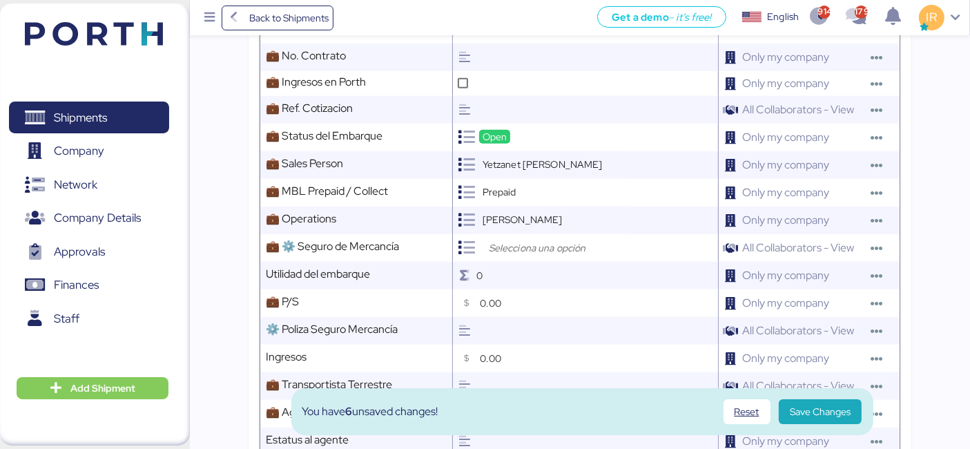
scroll to position [903, 0]
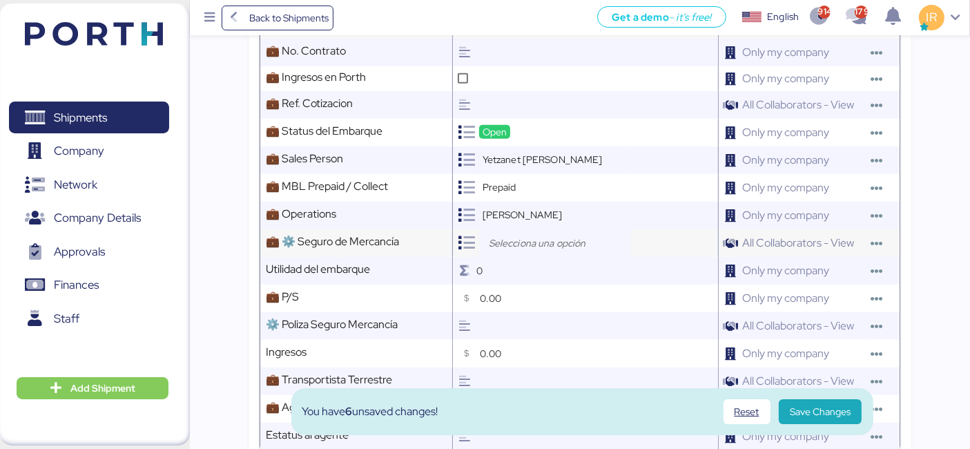
click at [524, 246] on input "search" at bounding box center [558, 243] width 145 height 17
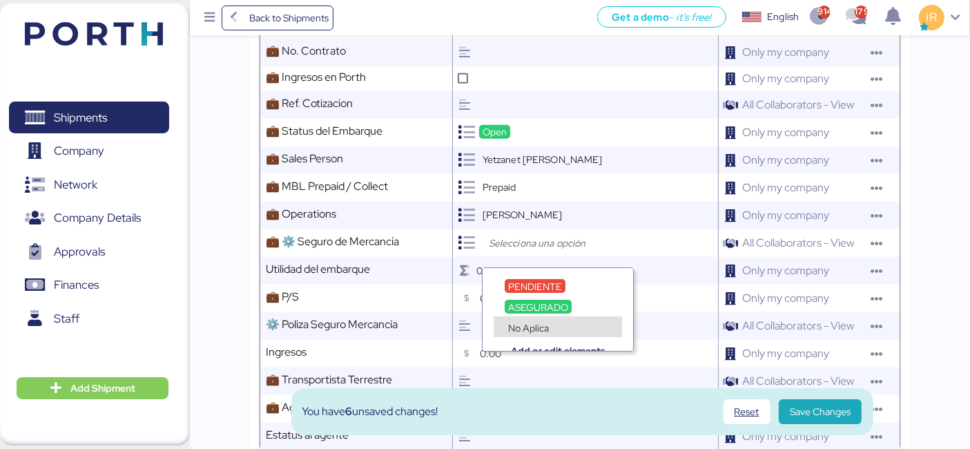
click at [518, 320] on div "No Aplica" at bounding box center [529, 327] width 48 height 14
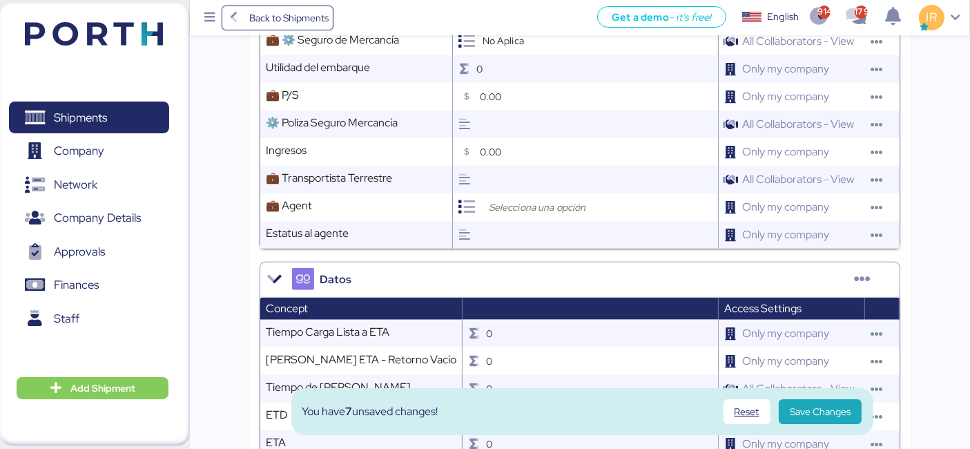
scroll to position [1108, 0]
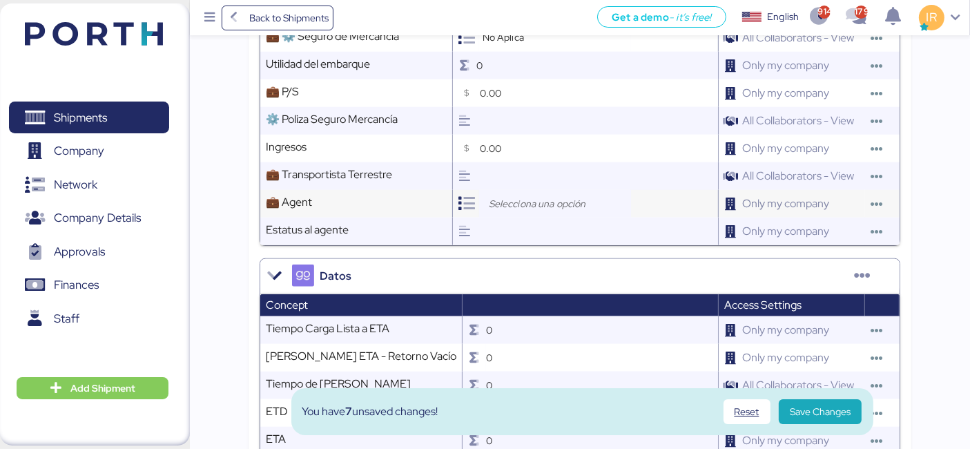
click at [532, 212] on input "search" at bounding box center [558, 203] width 145 height 17
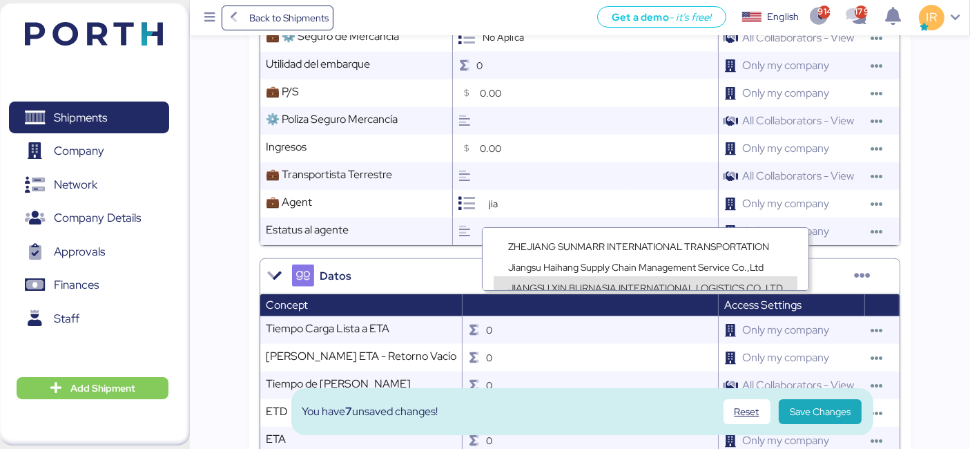
scroll to position [6, 0]
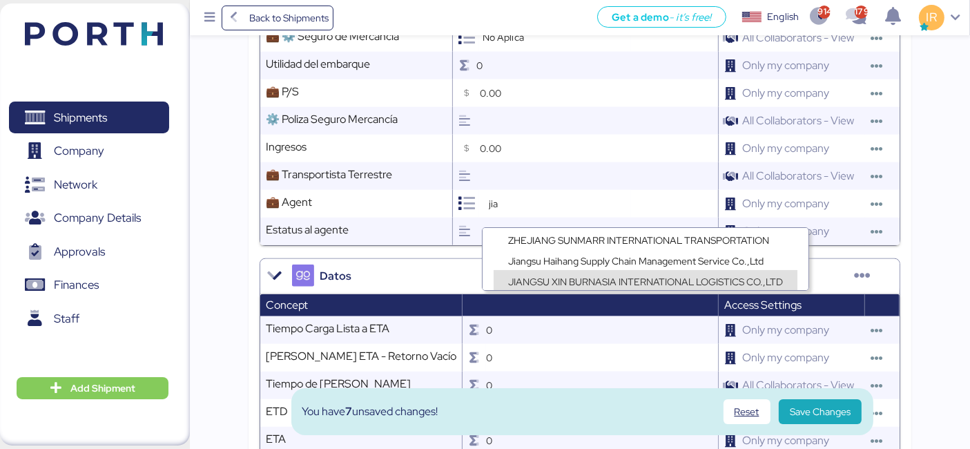
type input "jia"
click at [567, 279] on span "JIANGSU XIN BURNASIA INTERNATIONAL LOGISTICS CO.,LTD" at bounding box center [645, 281] width 275 height 12
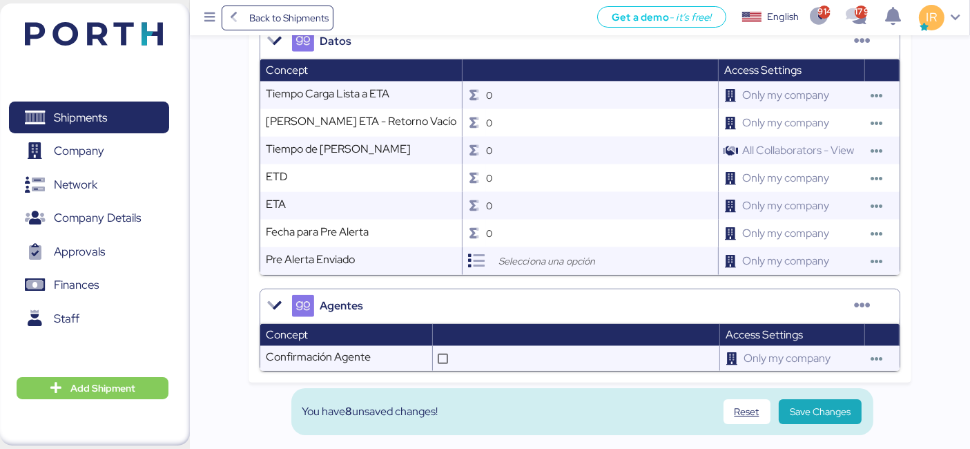
scroll to position [1351, 0]
click at [830, 419] on span "Save Changes" at bounding box center [820, 411] width 61 height 17
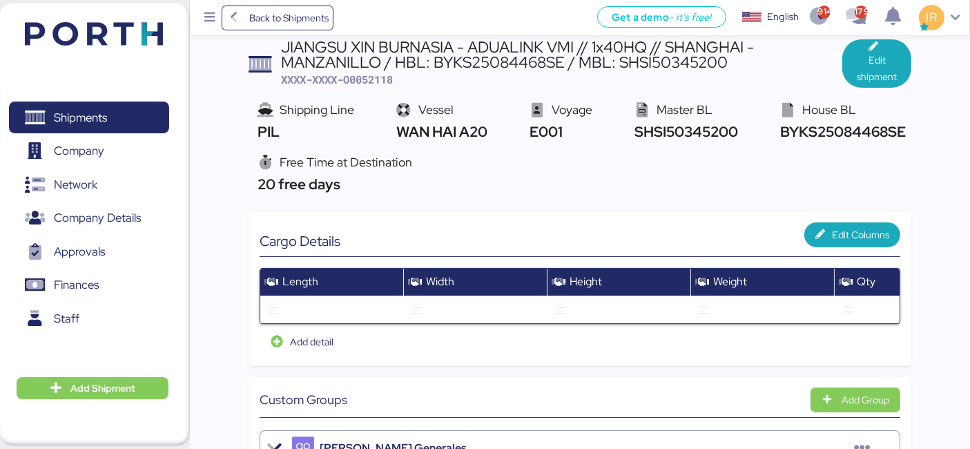
scroll to position [0, 0]
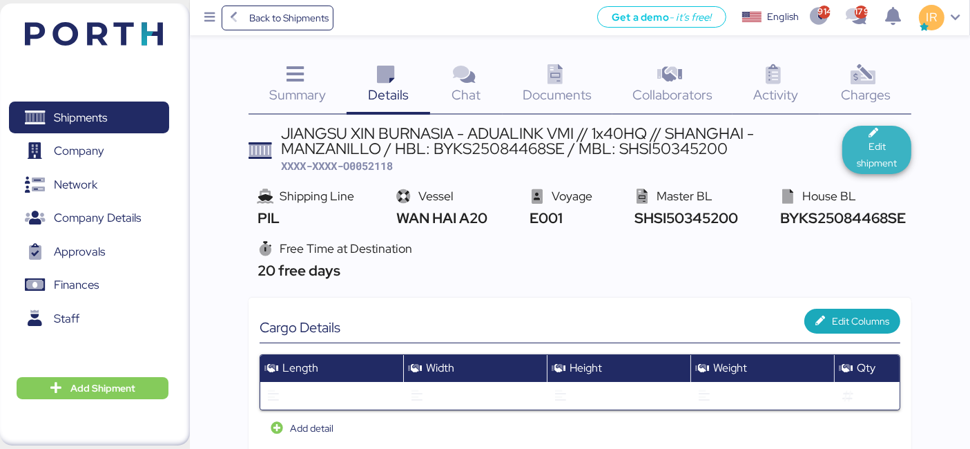
click at [881, 145] on span "Edit shipment" at bounding box center [876, 154] width 47 height 33
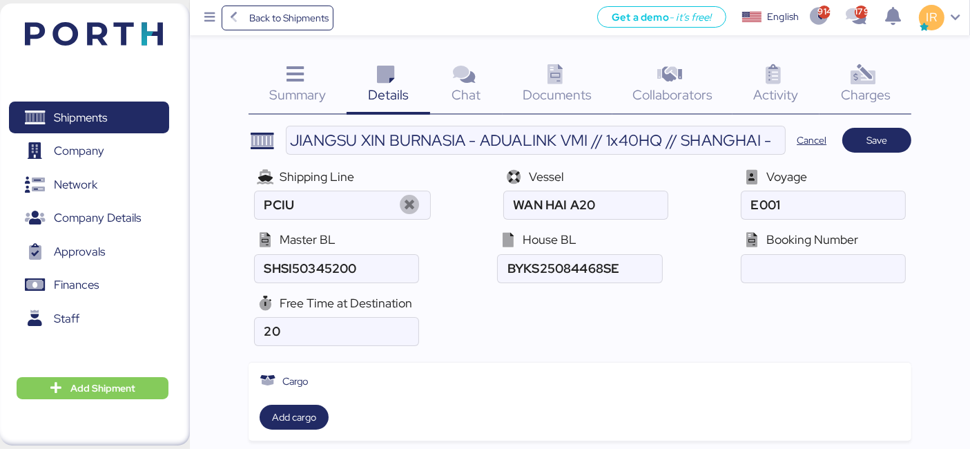
type input "PIL"
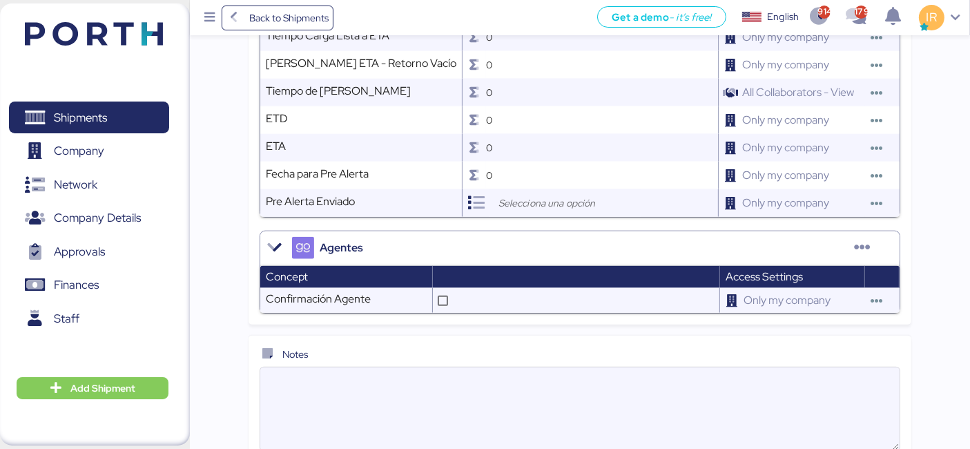
scroll to position [1577, 0]
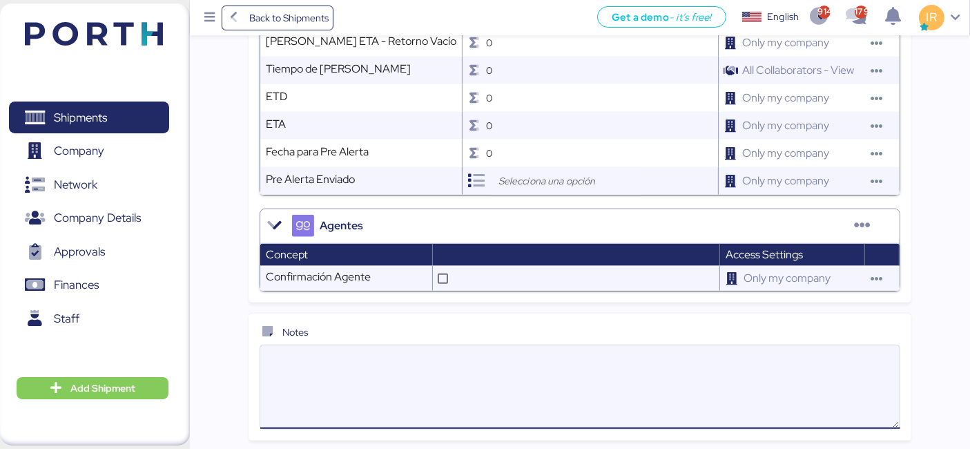
click at [378, 384] on textarea at bounding box center [580, 386] width 640 height 81
paste textarea "ATD: 9/2 ETA ：9/22 1*40HQ Carrier :PIL FREE TIME:20DAYS"
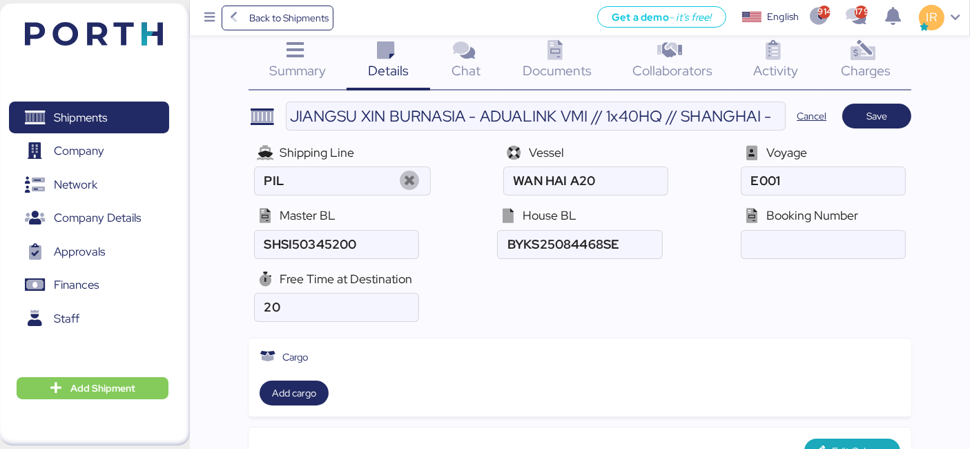
scroll to position [0, 0]
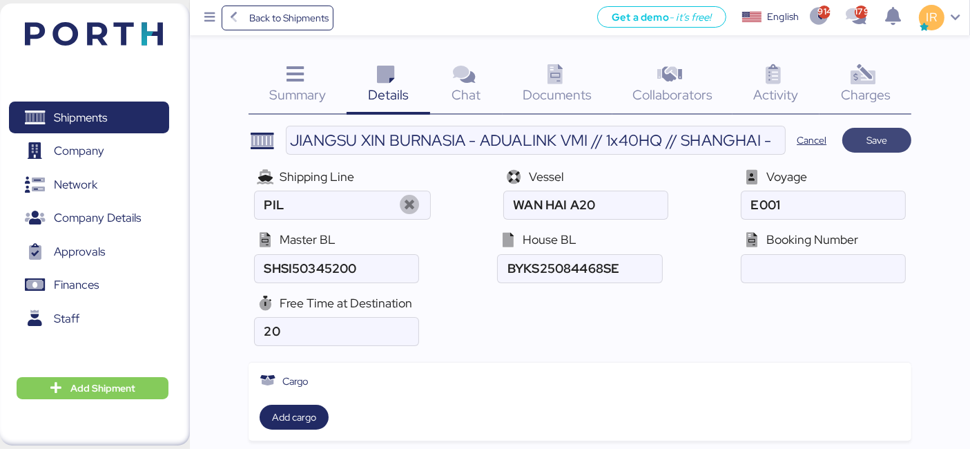
type textarea "ATD: 9/2 ETA ：9/22 1*40HQ Carrier :PIL FREE TIME:20DAYS"
click at [872, 150] on span "Save" at bounding box center [876, 140] width 69 height 25
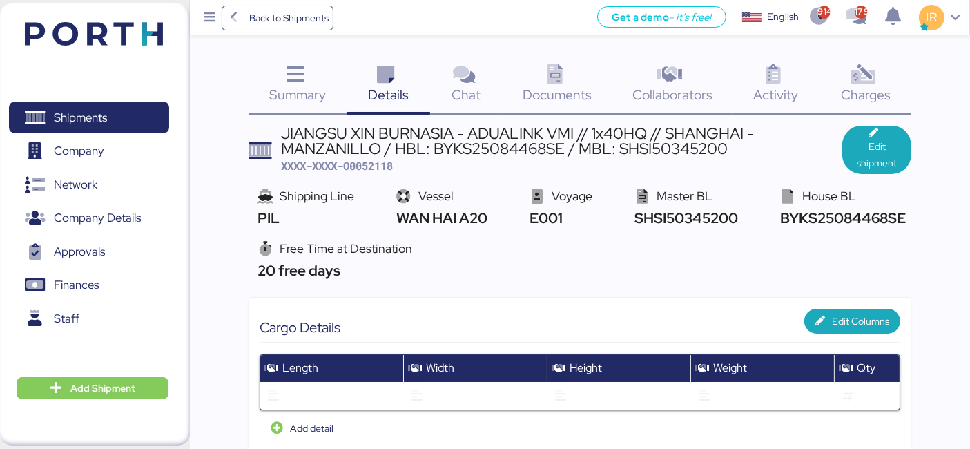
click at [547, 75] on icon at bounding box center [555, 75] width 30 height 20
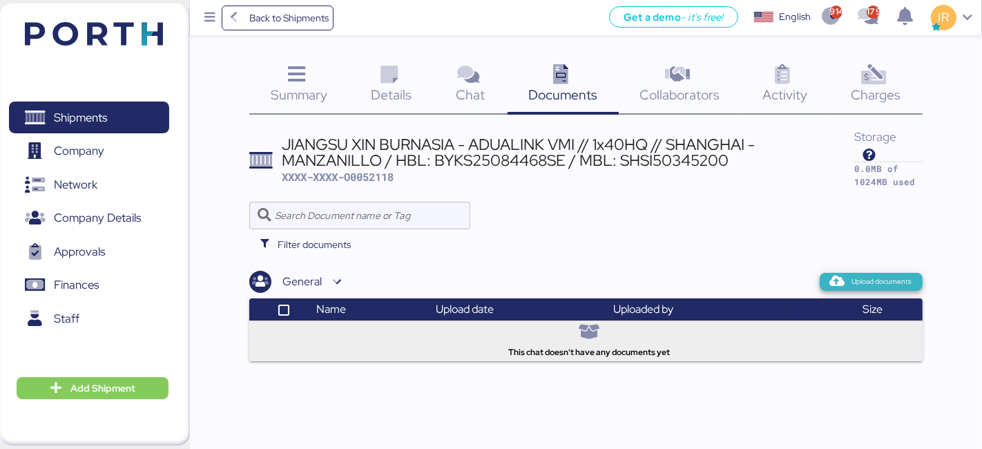
click at [877, 273] on span "Upload documents" at bounding box center [870, 282] width 103 height 18
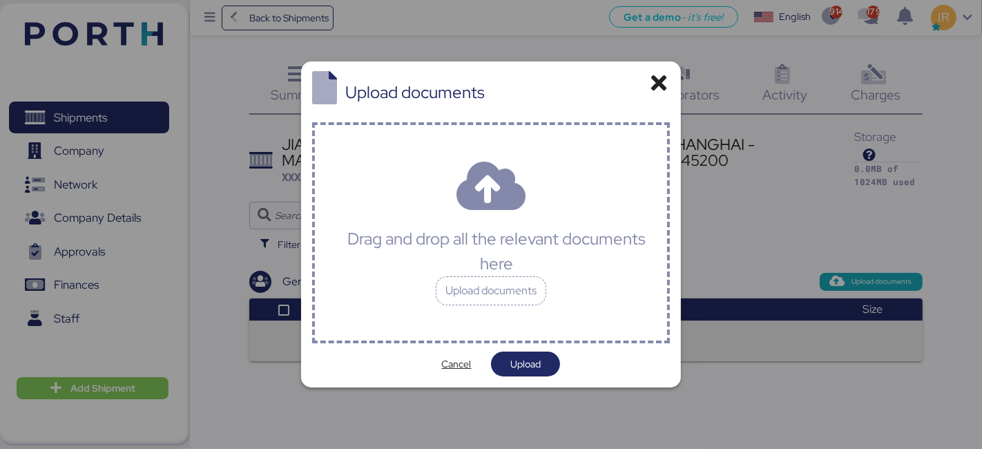
click at [557, 257] on div "Drag and drop all the relevant documents here" at bounding box center [496, 251] width 317 height 50
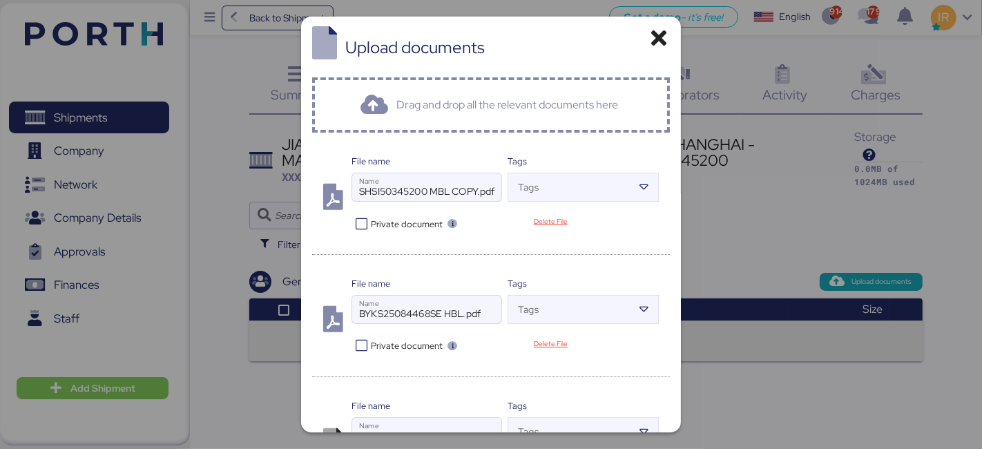
click at [354, 222] on icon at bounding box center [361, 223] width 20 height 13
click at [369, 346] on icon at bounding box center [361, 345] width 20 height 13
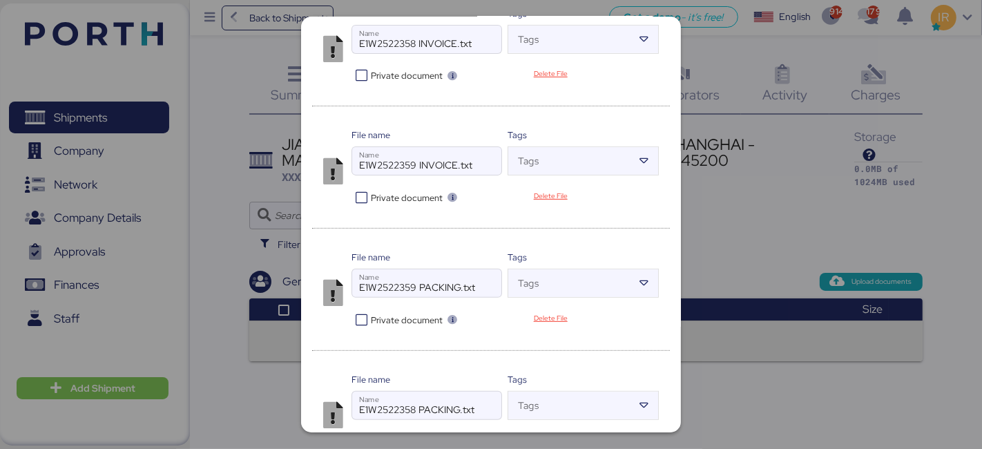
scroll to position [462, 0]
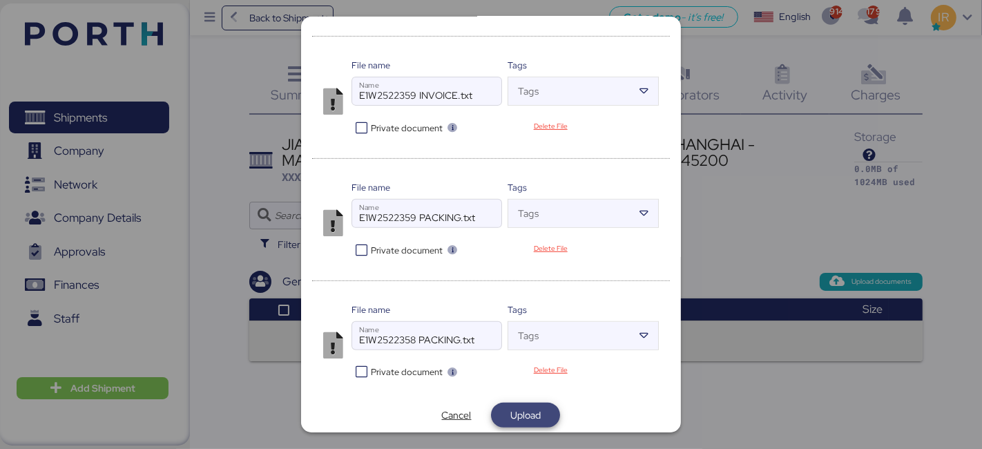
click at [518, 407] on span "Upload" at bounding box center [525, 415] width 30 height 17
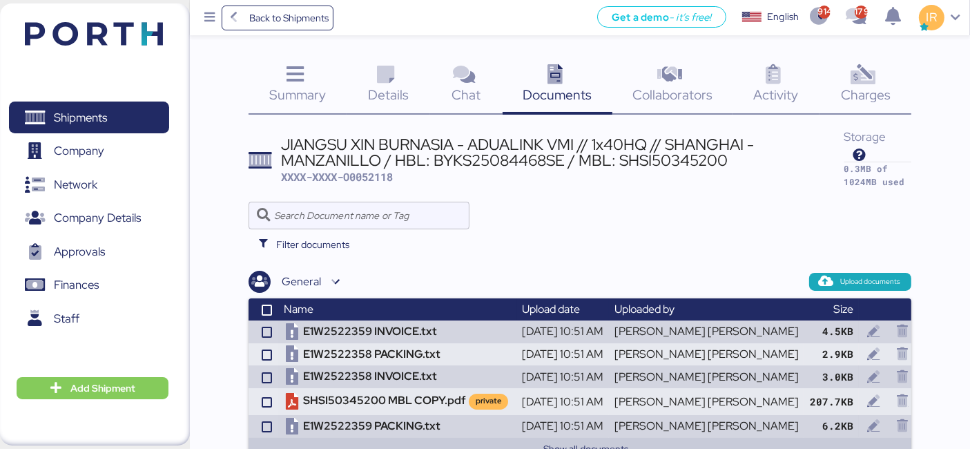
scroll to position [26, 0]
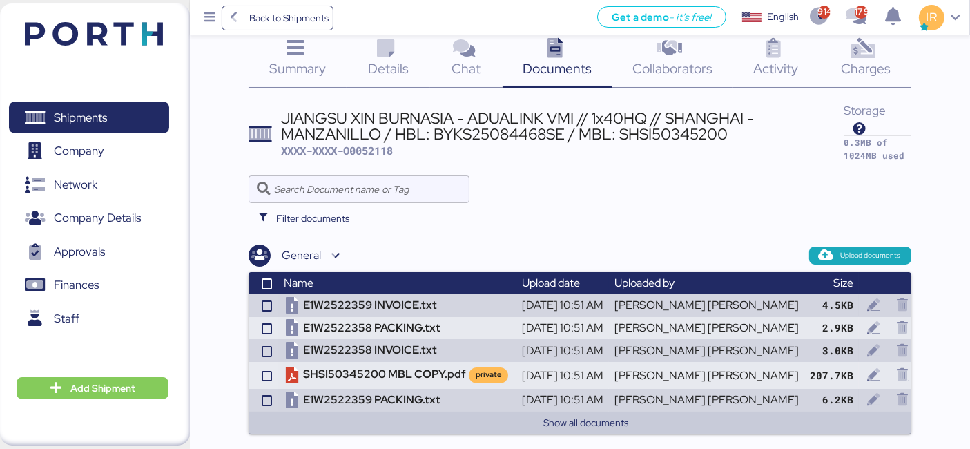
click at [848, 54] on icon at bounding box center [863, 49] width 30 height 20
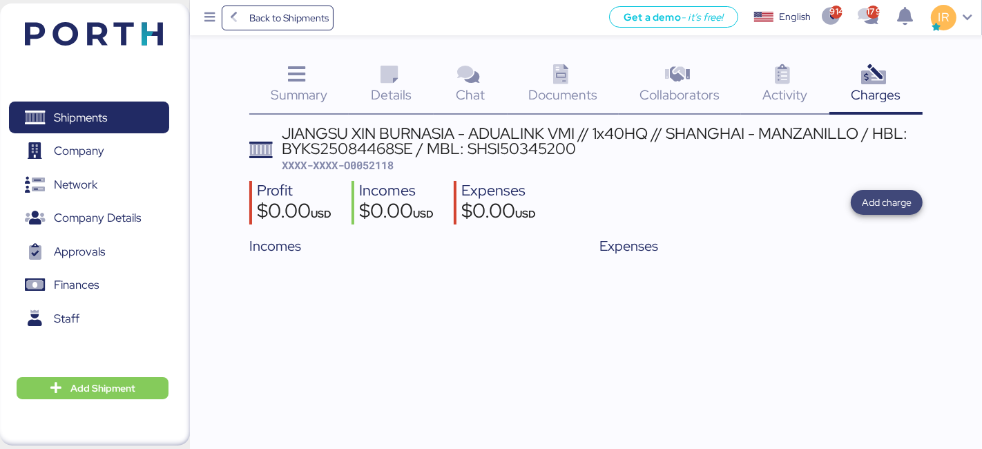
click at [905, 199] on span "Add charge" at bounding box center [886, 202] width 50 height 17
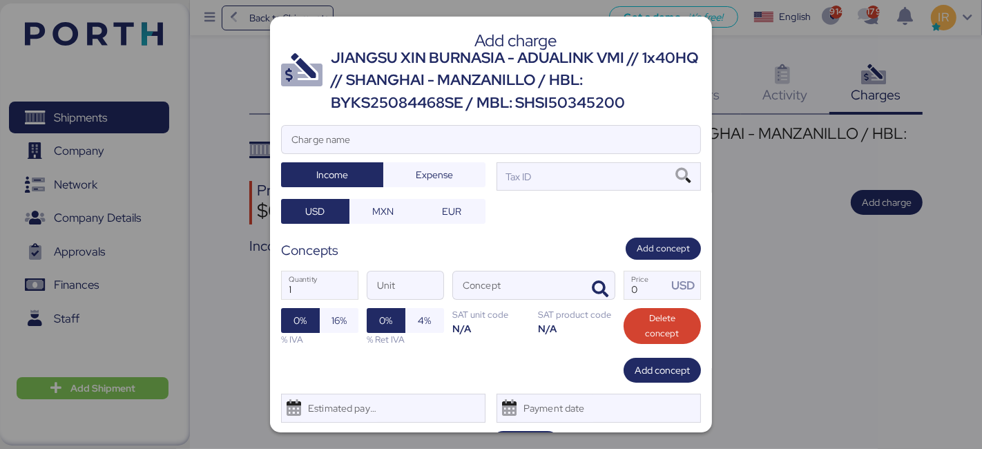
click at [445, 59] on div "JIANGSU XIN BURNASIA - ADUALINK VMI // 1x40HQ // SHANGHAI - MANZANILLO / HBL: B…" at bounding box center [516, 80] width 370 height 67
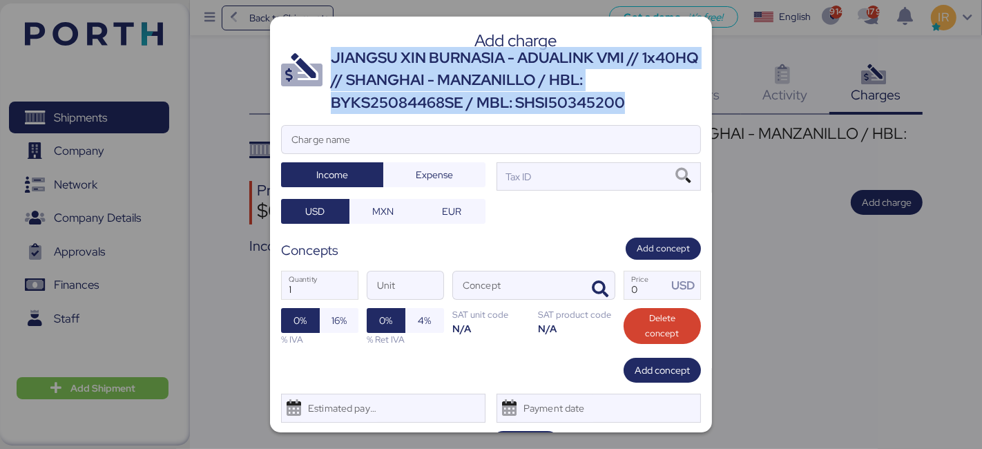
click at [445, 59] on div "JIANGSU XIN BURNASIA - ADUALINK VMI // 1x40HQ // SHANGHAI - MANZANILLO / HBL: B…" at bounding box center [516, 80] width 370 height 67
copy div "JIANGSU XIN BURNASIA - ADUALINK VMI // 1x40HQ // SHANGHAI - MANZANILLO / HBL: B…"
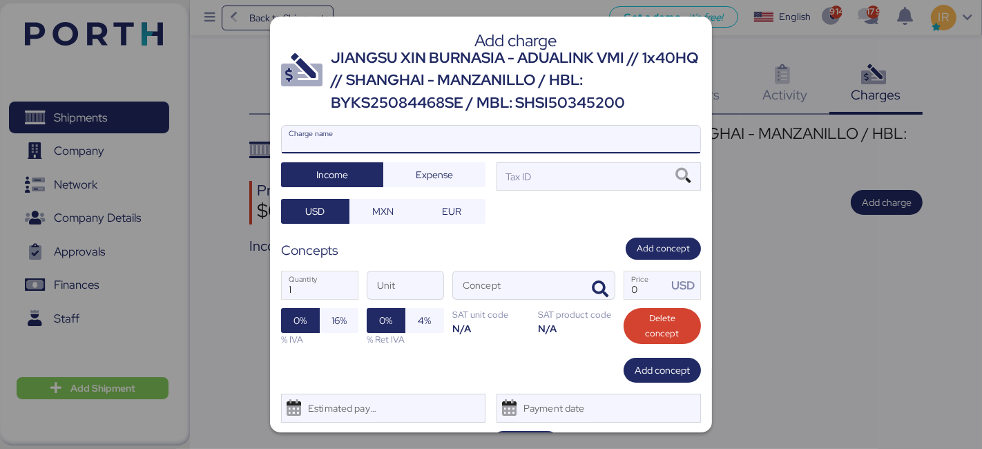
click at [417, 132] on input "Charge name" at bounding box center [491, 140] width 418 height 28
paste input "JIANGSU XIN BURNASIA - ADUALINK VMI // 1x40HQ // SHANGHAI - MANZANILLO / HBL: B…"
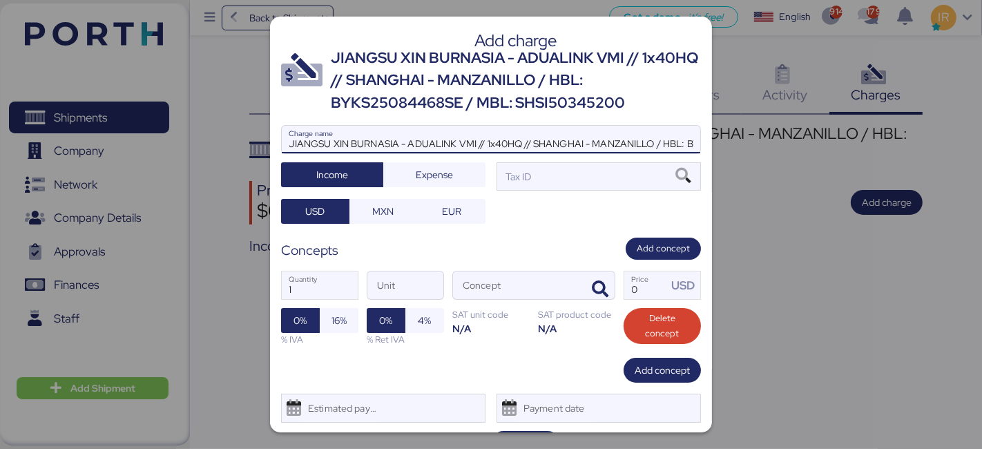
scroll to position [0, 196]
type input "JIANGSU XIN BURNASIA - ADUALINK VMI // 1x40HQ // SHANGHAI - MANZANILLO / HBL: B…"
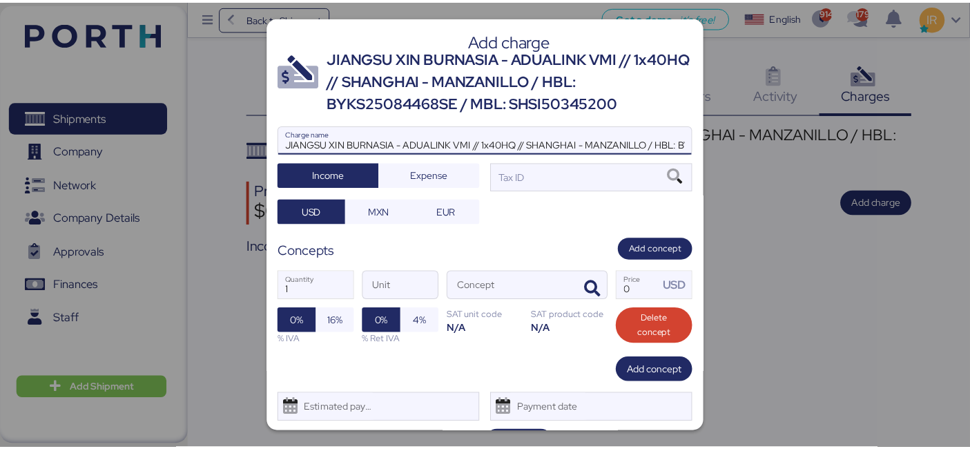
scroll to position [32, 0]
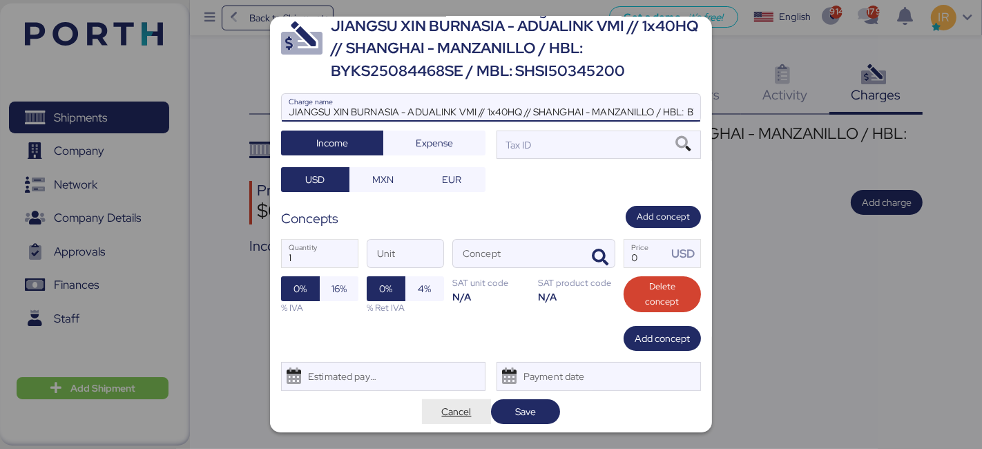
click at [451, 416] on span "Cancel" at bounding box center [457, 411] width 30 height 17
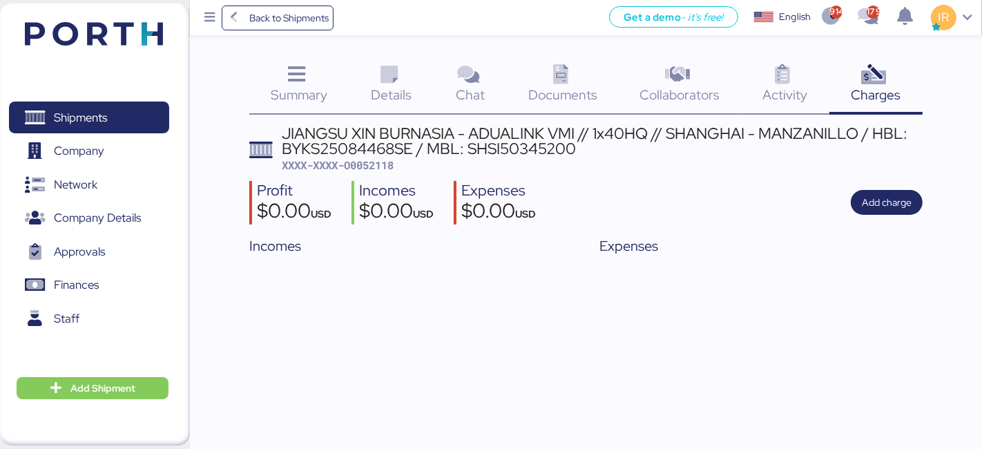
click at [506, 155] on div "JIANGSU XIN BURNASIA - ADUALINK VMI // 1x40HQ // SHANGHAI - MANZANILLO / HBL: B…" at bounding box center [602, 141] width 641 height 31
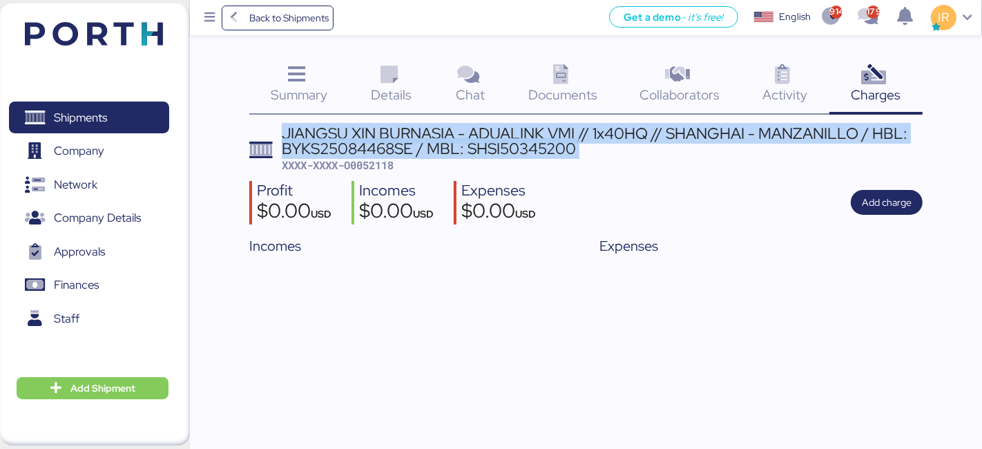
click at [506, 155] on div "JIANGSU XIN BURNASIA - ADUALINK VMI // 1x40HQ // SHANGHAI - MANZANILLO / HBL: B…" at bounding box center [602, 141] width 641 height 31
copy div "JIANGSU XIN BURNASIA - ADUALINK VMI // 1x40HQ // SHANGHAI - MANZANILLO / HBL: B…"
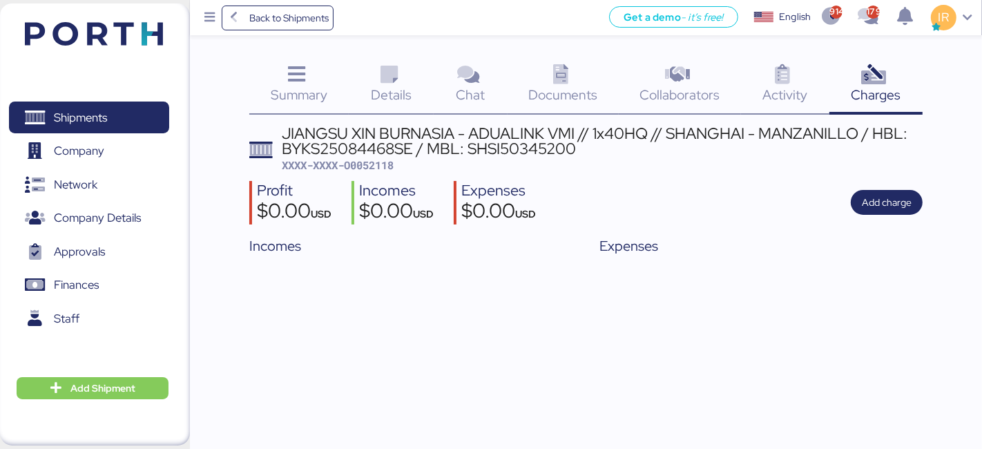
click at [367, 170] on span "XXXX-XXXX-O0052118" at bounding box center [338, 165] width 112 height 14
copy span "O0052118"
click at [378, 168] on span "XXXX-XXXX-O0052118" at bounding box center [338, 165] width 112 height 14
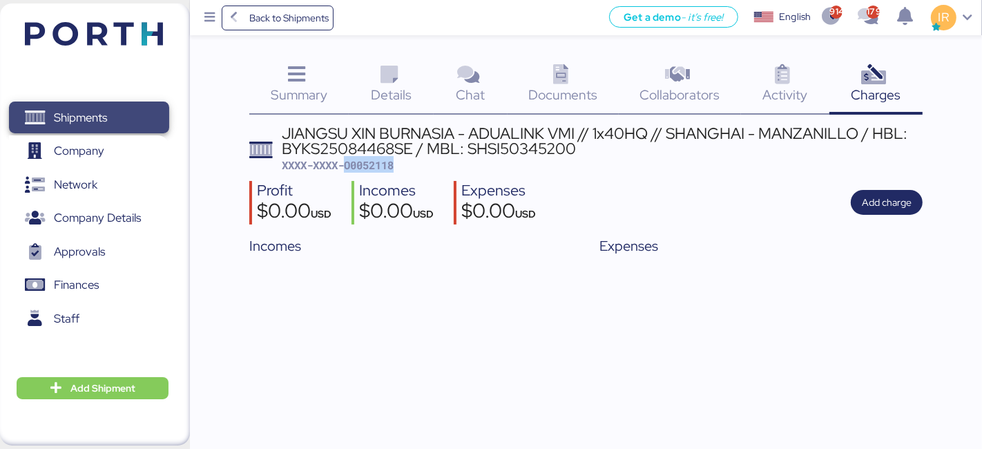
click at [134, 128] on span "Shipments" at bounding box center [88, 118] width 148 height 20
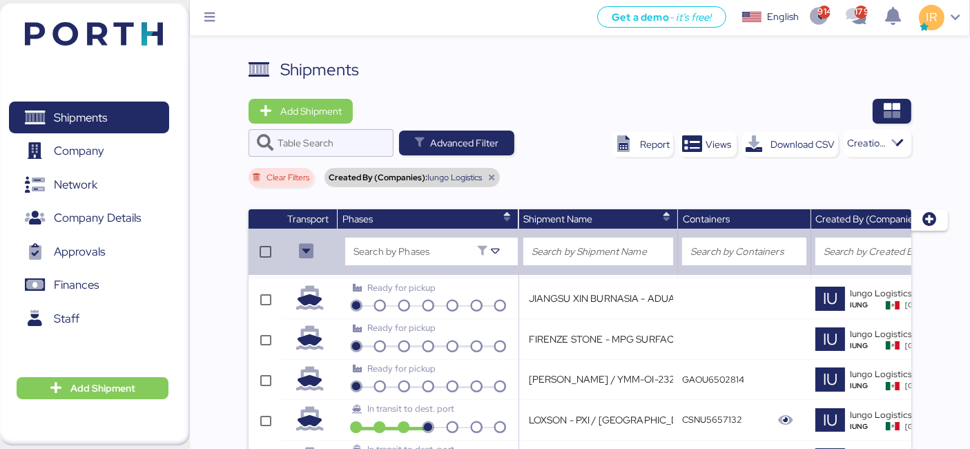
scroll to position [0, 408]
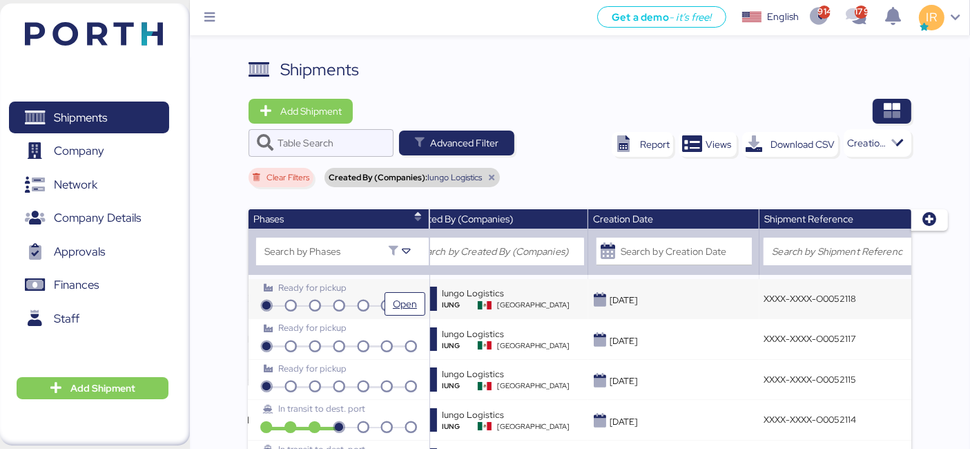
click at [355, 291] on div "Ready for pickup" at bounding box center [339, 287] width 150 height 13
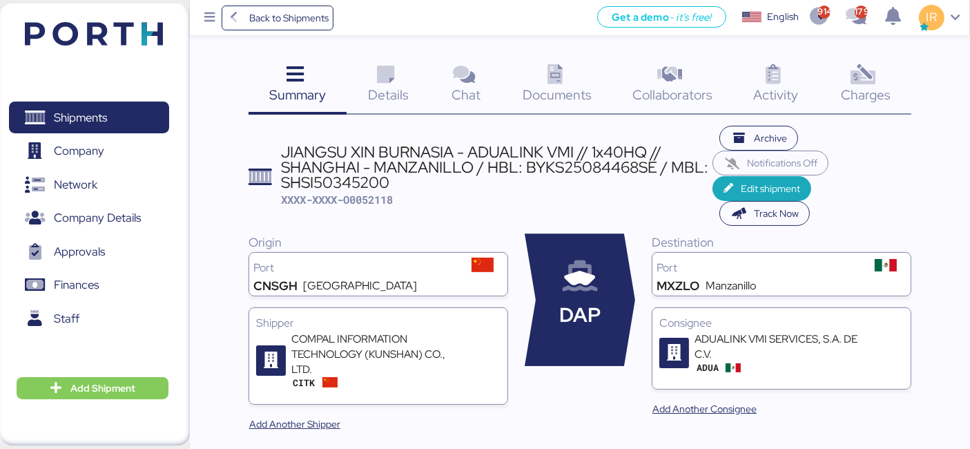
click at [839, 67] on div "Charges 0" at bounding box center [865, 85] width 92 height 57
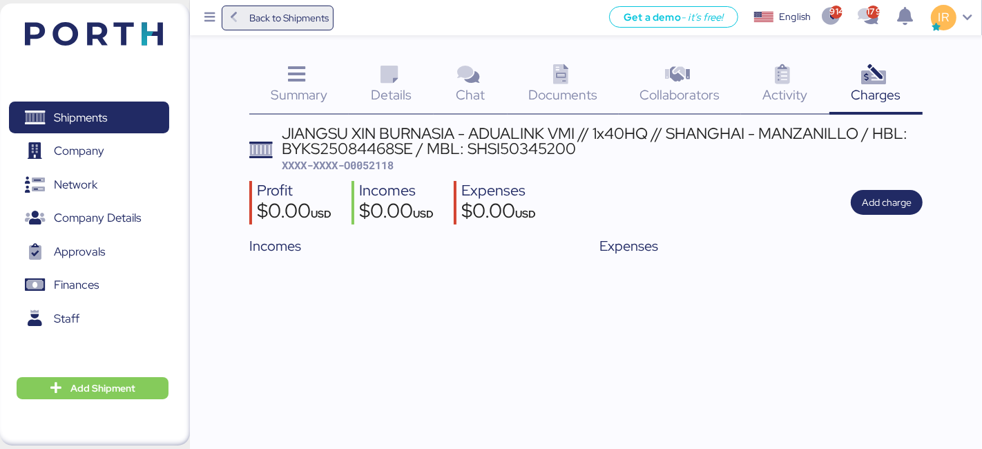
click at [265, 12] on span "Back to Shipments" at bounding box center [288, 18] width 79 height 17
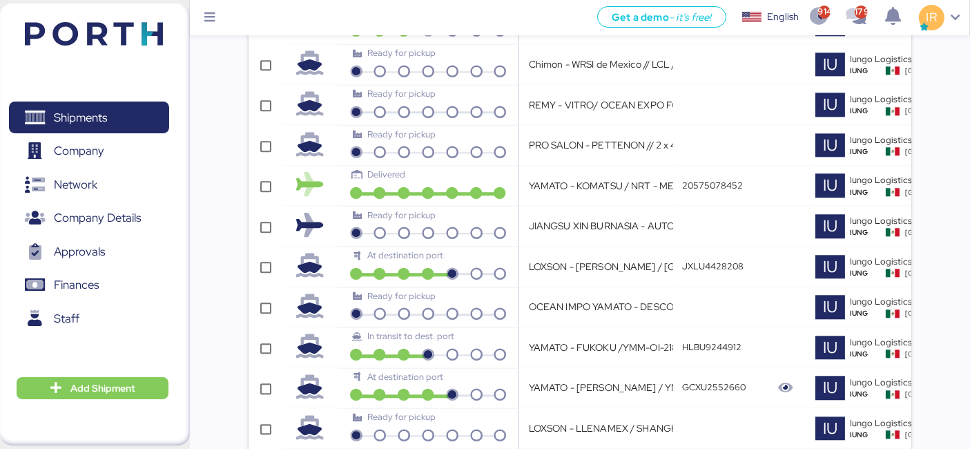
scroll to position [3945, 0]
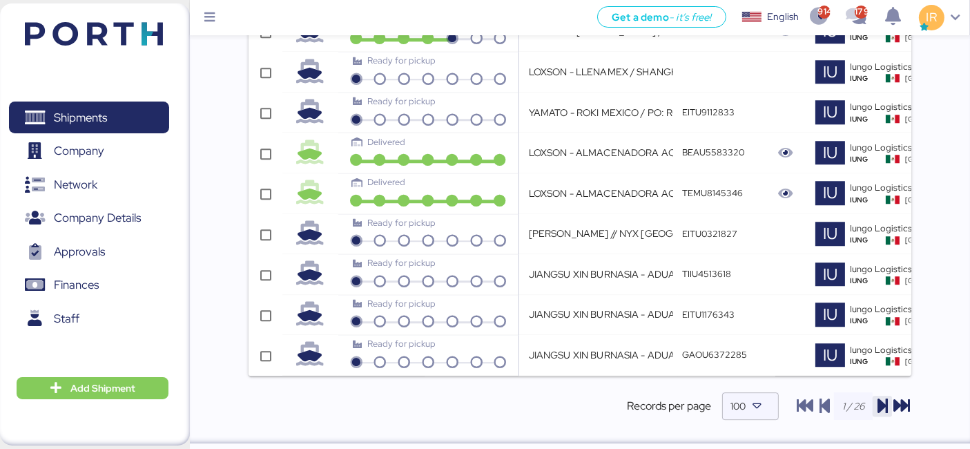
click at [884, 398] on icon "button" at bounding box center [882, 406] width 17 height 17
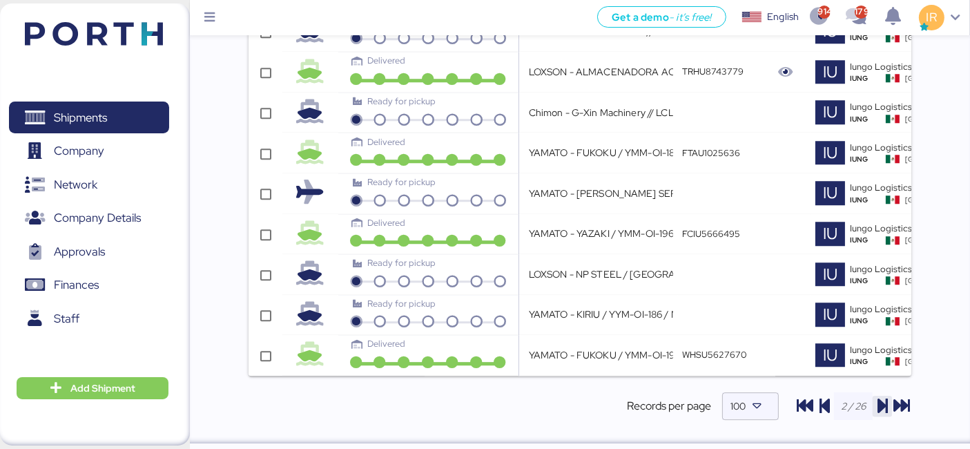
scroll to position [3092, 0]
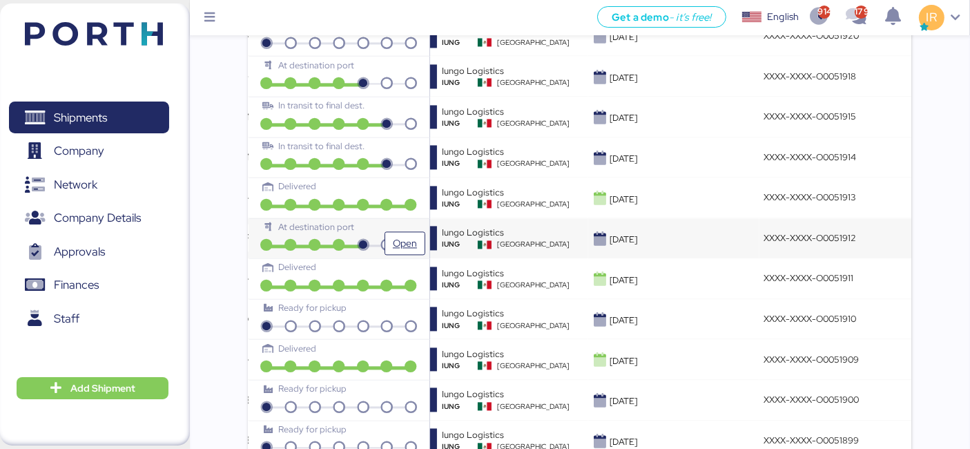
click at [384, 220] on div "At destination port" at bounding box center [339, 226] width 150 height 13
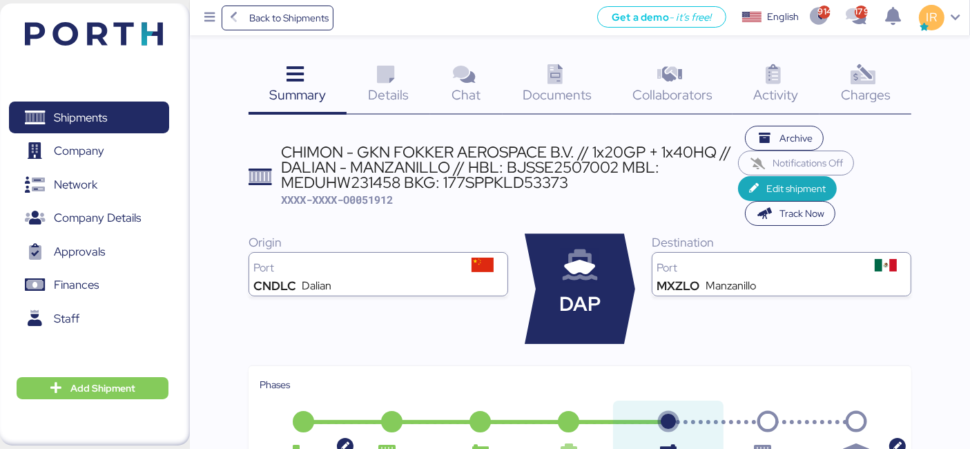
click at [850, 75] on icon at bounding box center [863, 75] width 30 height 20
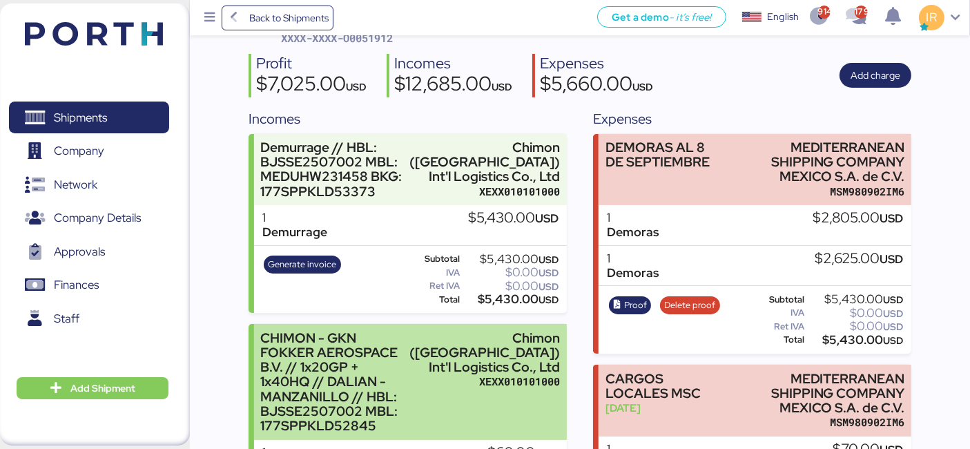
scroll to position [126, 0]
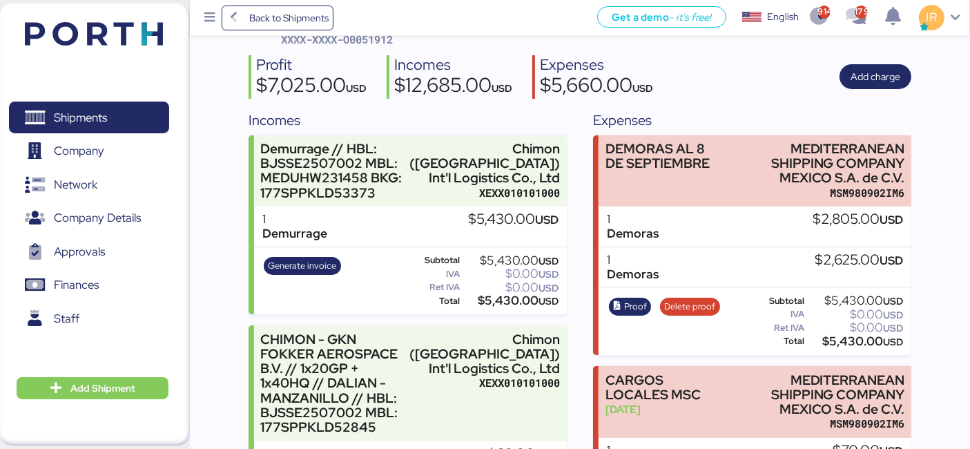
drag, startPoint x: 469, startPoint y: 234, endPoint x: 505, endPoint y: 229, distance: 36.2
click at [505, 227] on div "$5,430.00 USD" at bounding box center [513, 219] width 90 height 15
copy div "5,430"
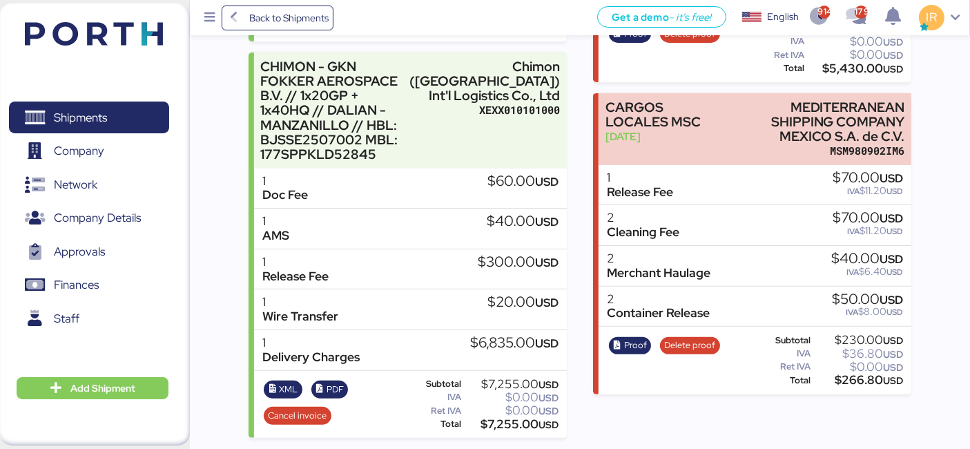
scroll to position [0, 0]
